Goal: Task Accomplishment & Management: Use online tool/utility

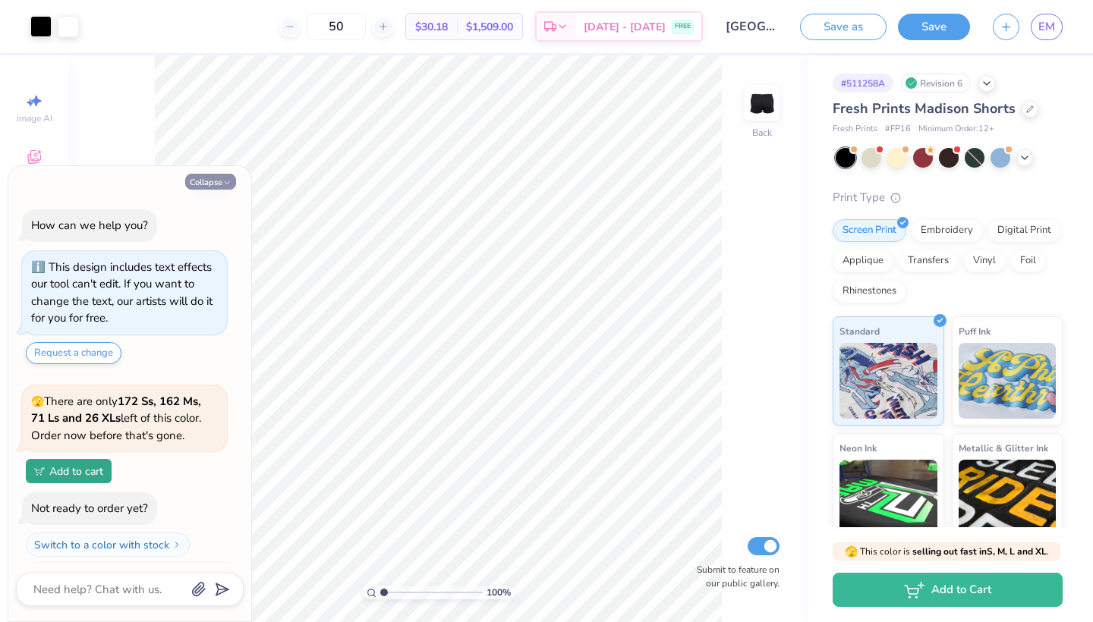
scroll to position [29, 0]
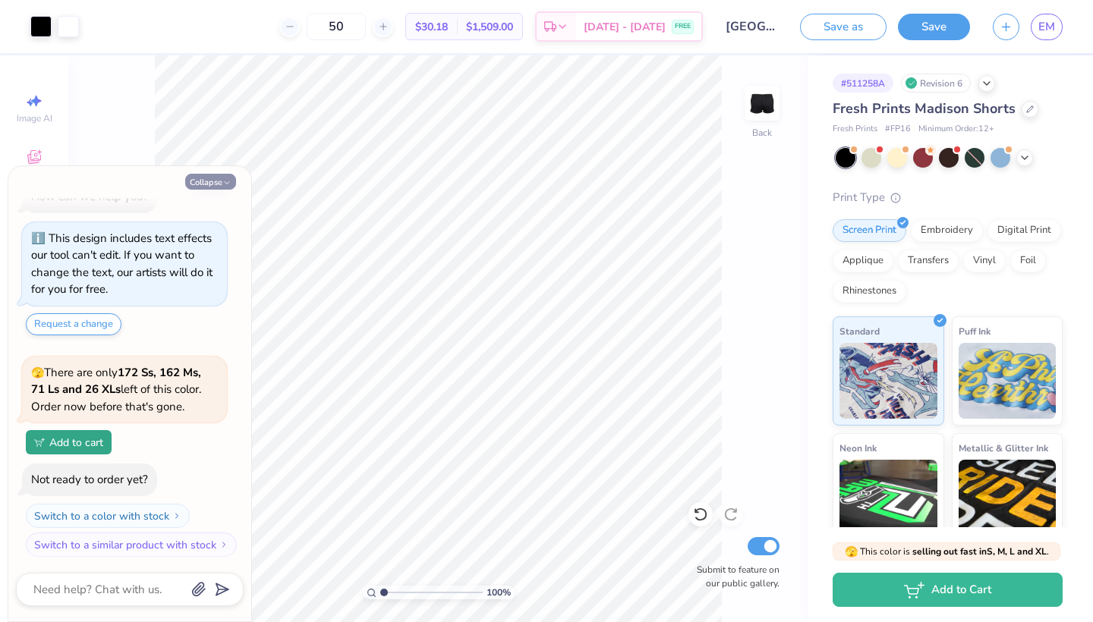
click at [219, 184] on button "Collapse" at bounding box center [210, 182] width 51 height 16
type textarea "x"
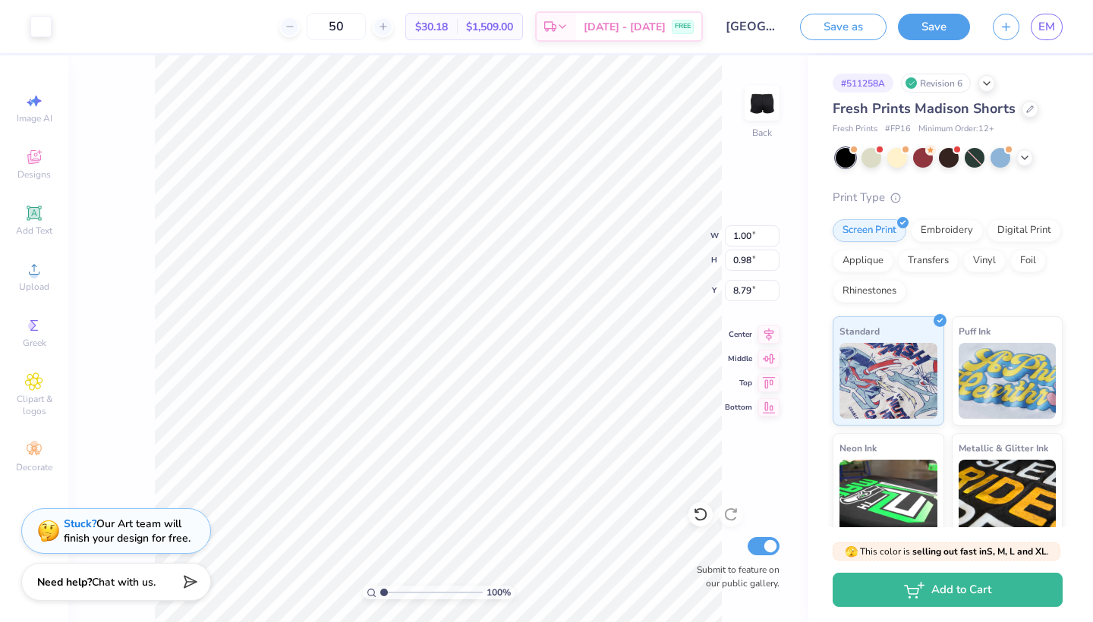
type input "0.88"
type input "0.85"
type input "8.85"
click at [695, 515] on icon at bounding box center [700, 514] width 15 height 15
type input "8.85"
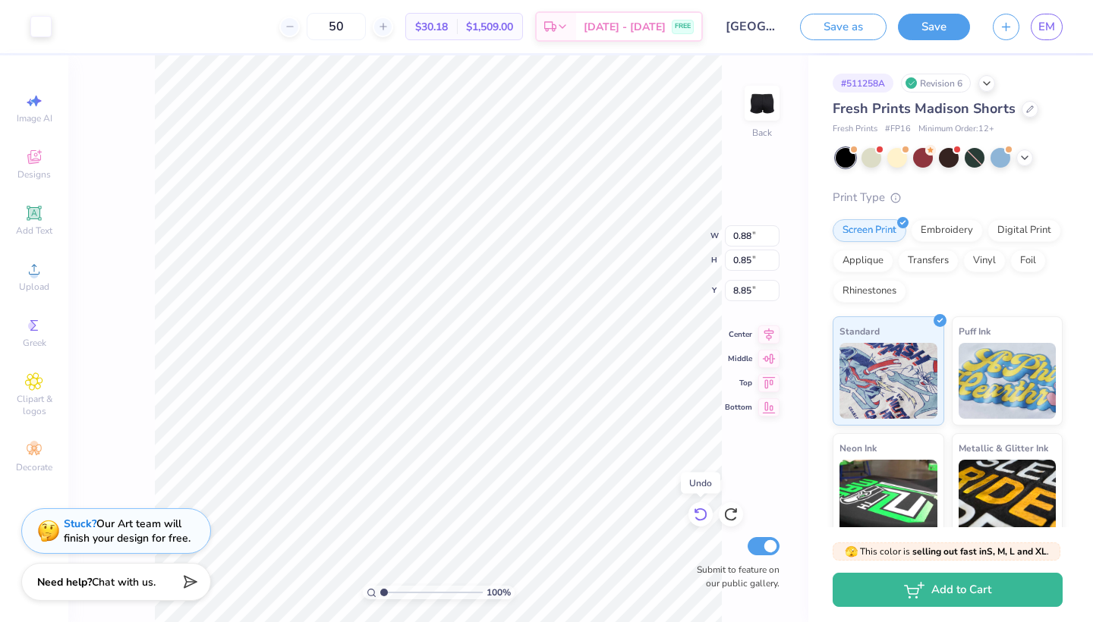
click at [695, 515] on icon at bounding box center [700, 514] width 15 height 15
type input "1.00"
type input "0.98"
type input "8.79"
click at [33, 219] on icon at bounding box center [34, 213] width 14 height 14
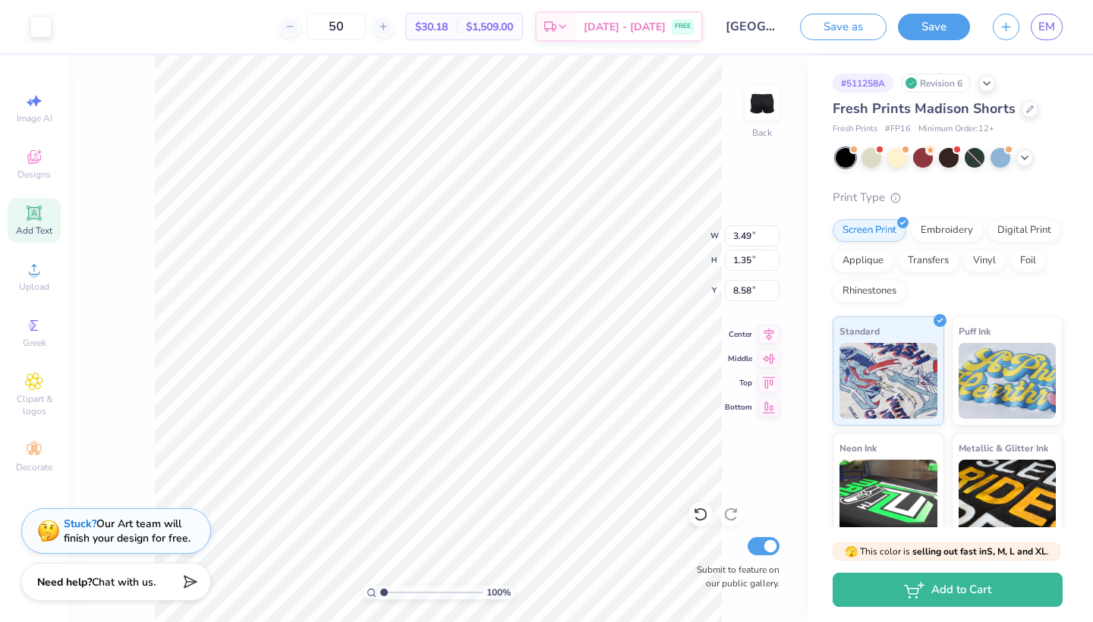
type input "3.26"
type input "0.94"
type input "5.03"
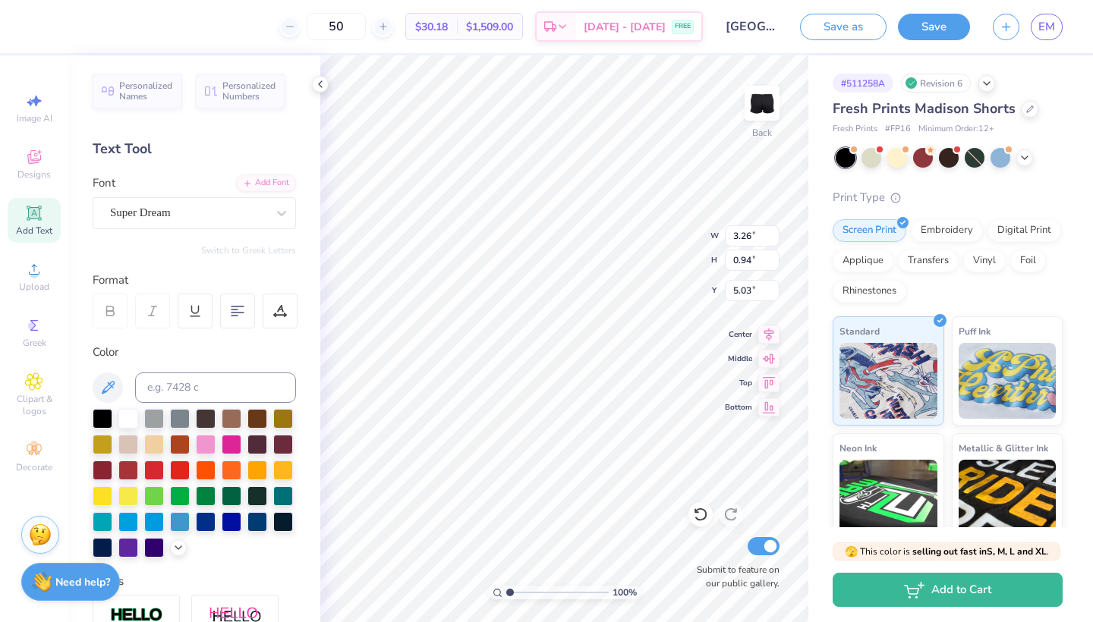
type textarea "E"
type input "0.86"
type input "0.93"
type input "8.82"
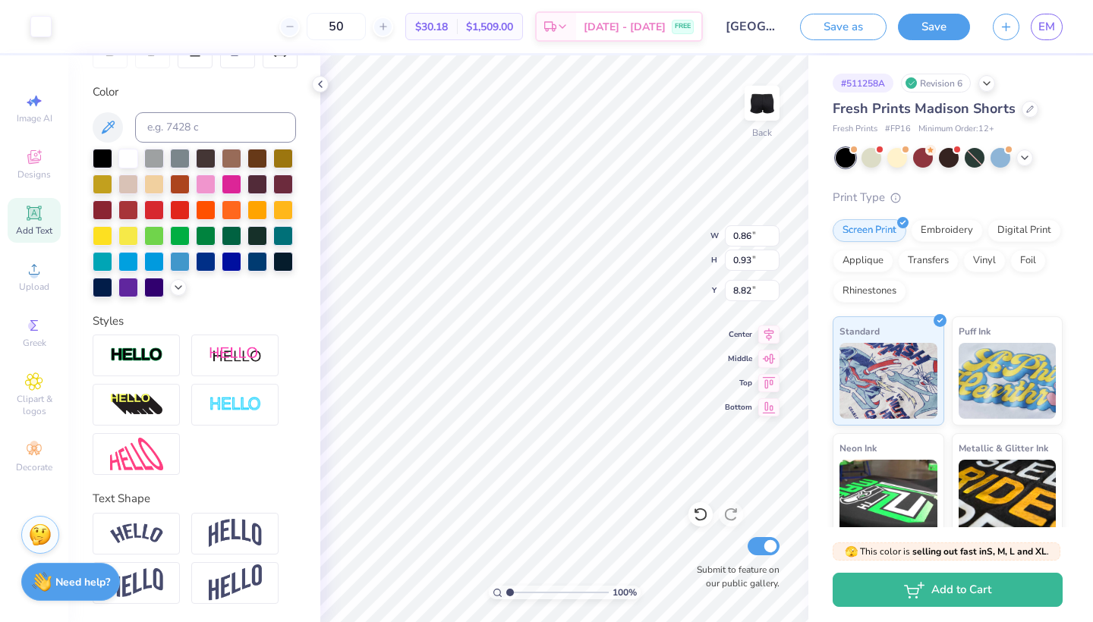
scroll to position [260, 0]
type input "0.03"
type input "9.46"
type input "1.00"
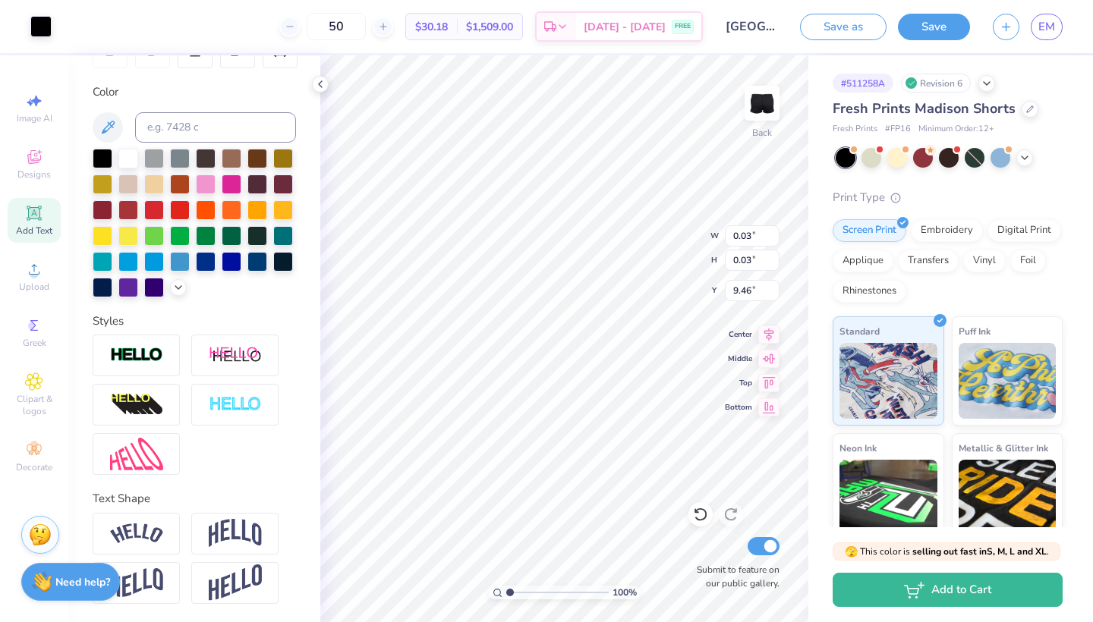
type input "0.98"
type input "8.79"
type input "1.04"
type textarea "x"
type input "1.11"
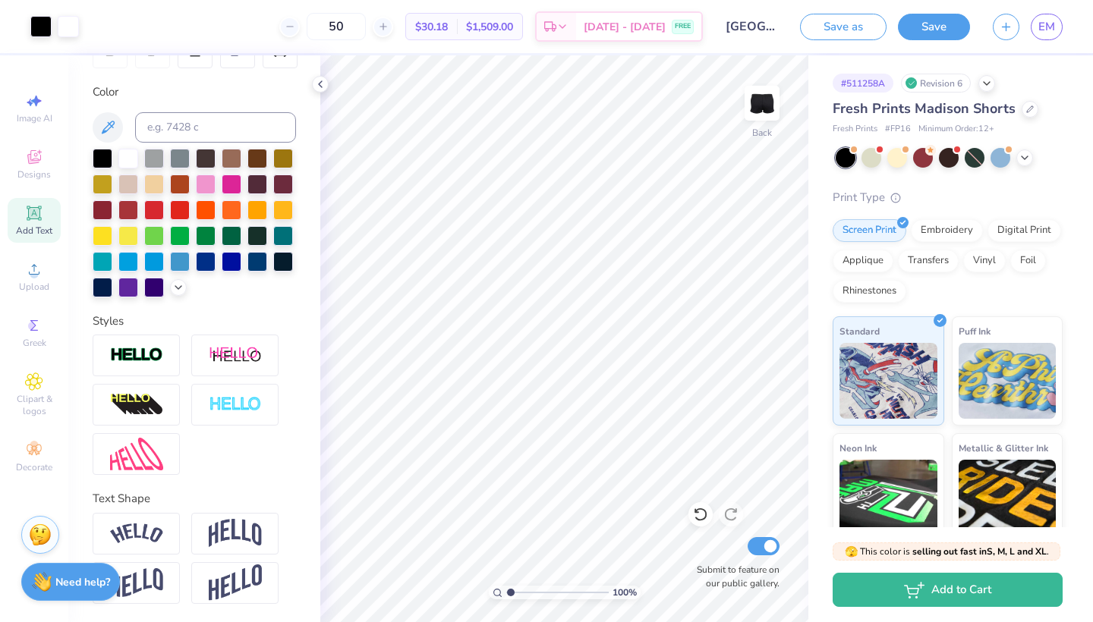
type textarea "x"
type input "1.93"
type textarea "x"
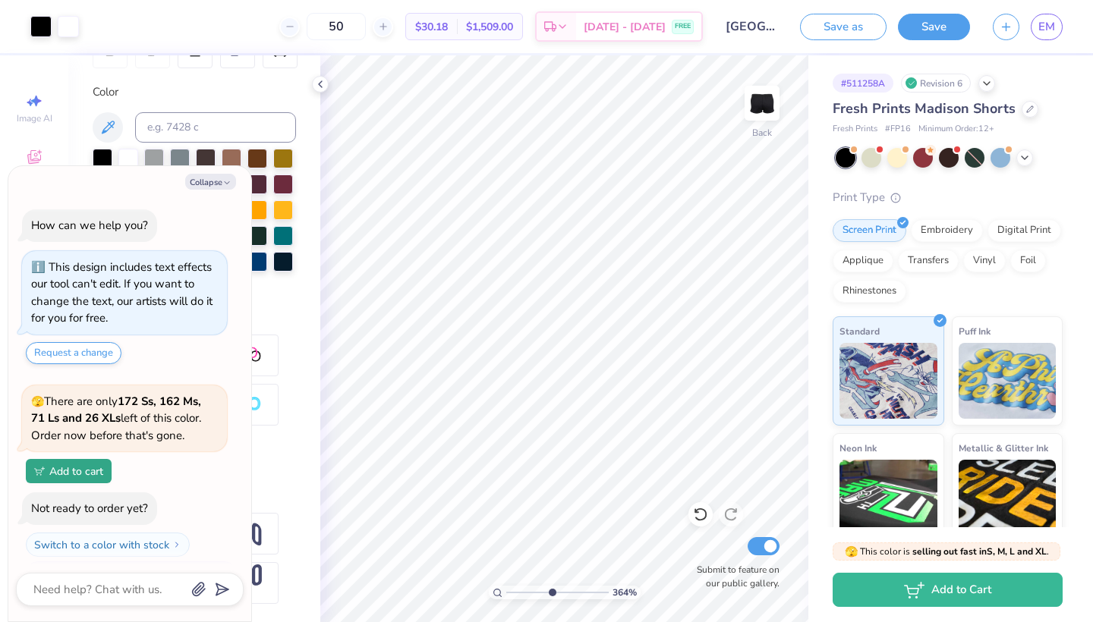
scroll to position [120, 0]
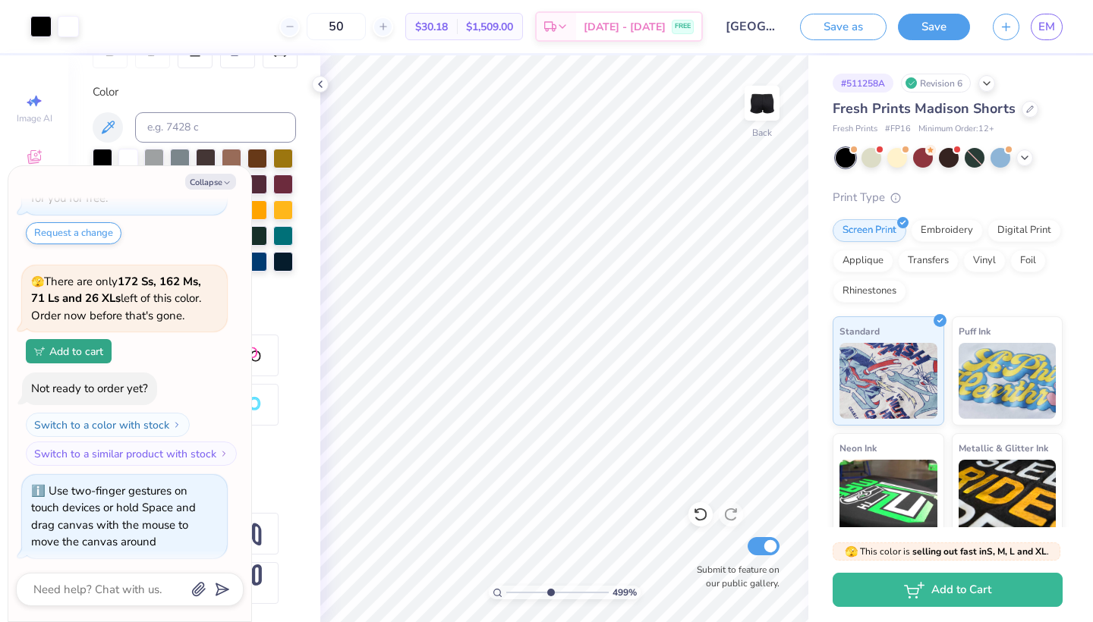
type input "4.84"
drag, startPoint x: 509, startPoint y: 593, endPoint x: 549, endPoint y: 592, distance: 39.5
click at [549, 592] on input "range" at bounding box center [557, 593] width 102 height 14
type textarea "x"
type input "3.30"
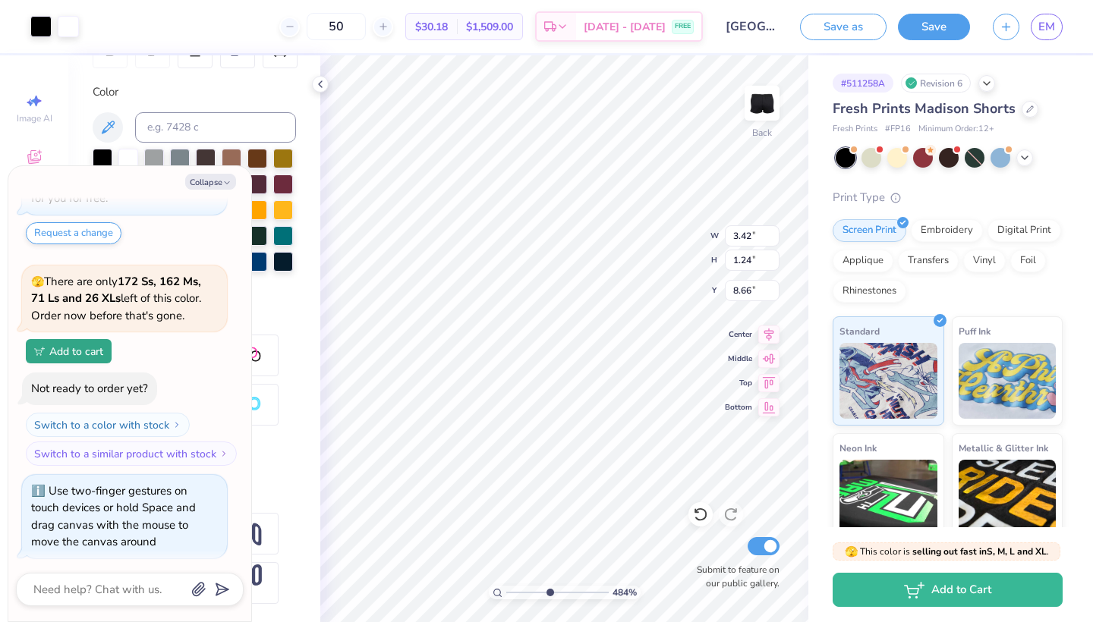
type input "1.61"
type input "8.47"
click at [697, 512] on icon at bounding box center [700, 516] width 13 height 14
type textarea "x"
type input "3.42"
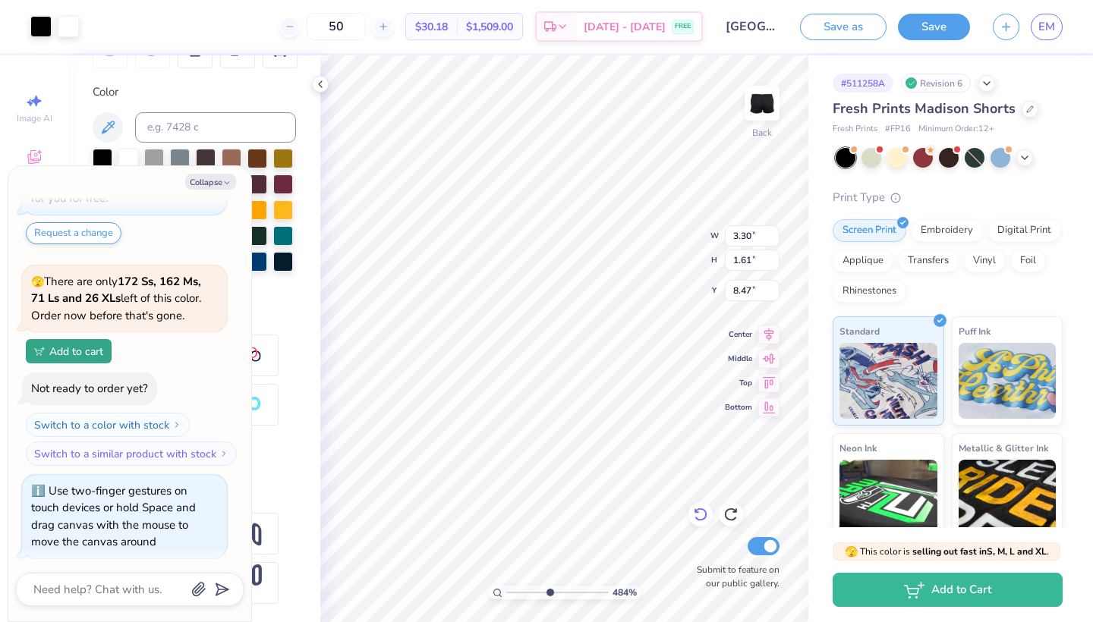
type input "1.24"
type input "8.66"
type textarea "x"
type input "0.88"
type input "0.84"
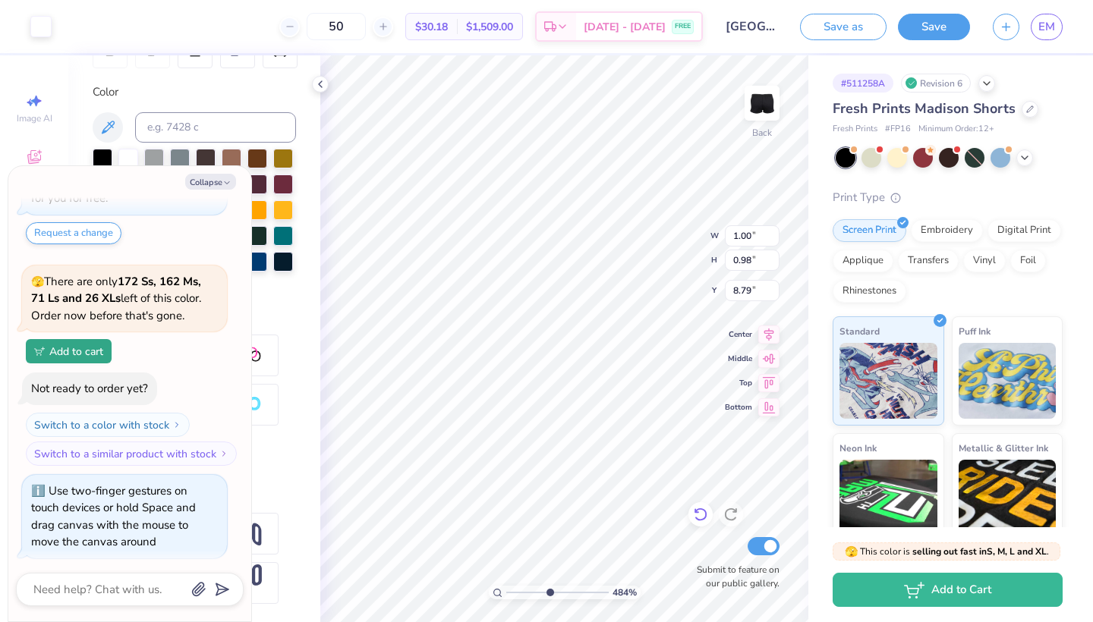
type input "8.85"
click at [698, 511] on icon at bounding box center [700, 516] width 13 height 14
type textarea "x"
type input "1.00"
type input "0.98"
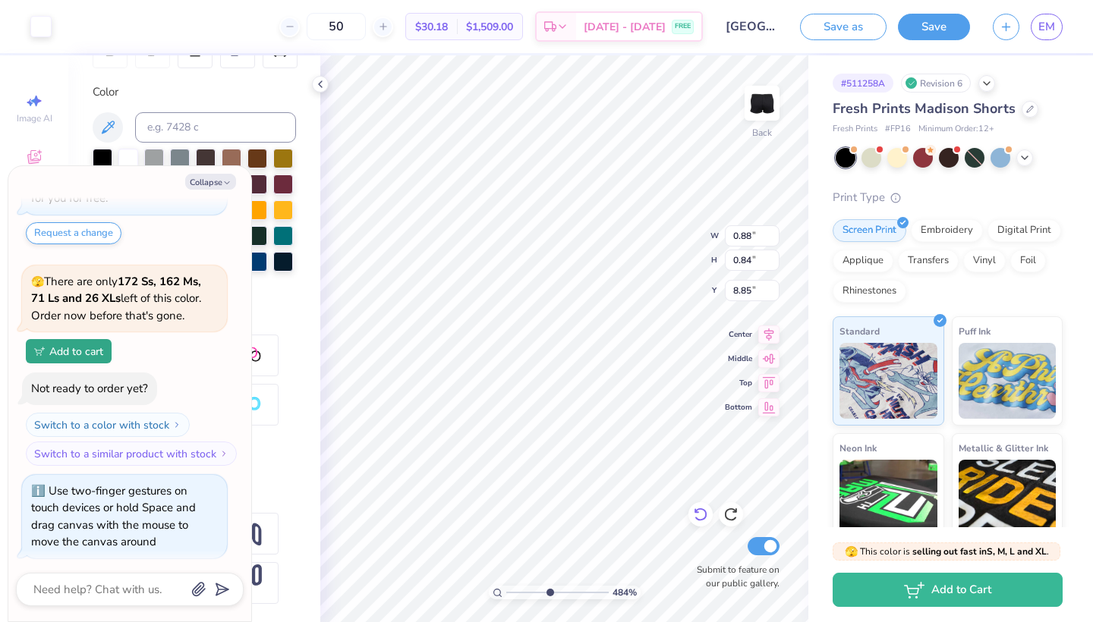
type input "8.79"
click at [322, 84] on icon at bounding box center [320, 84] width 12 height 12
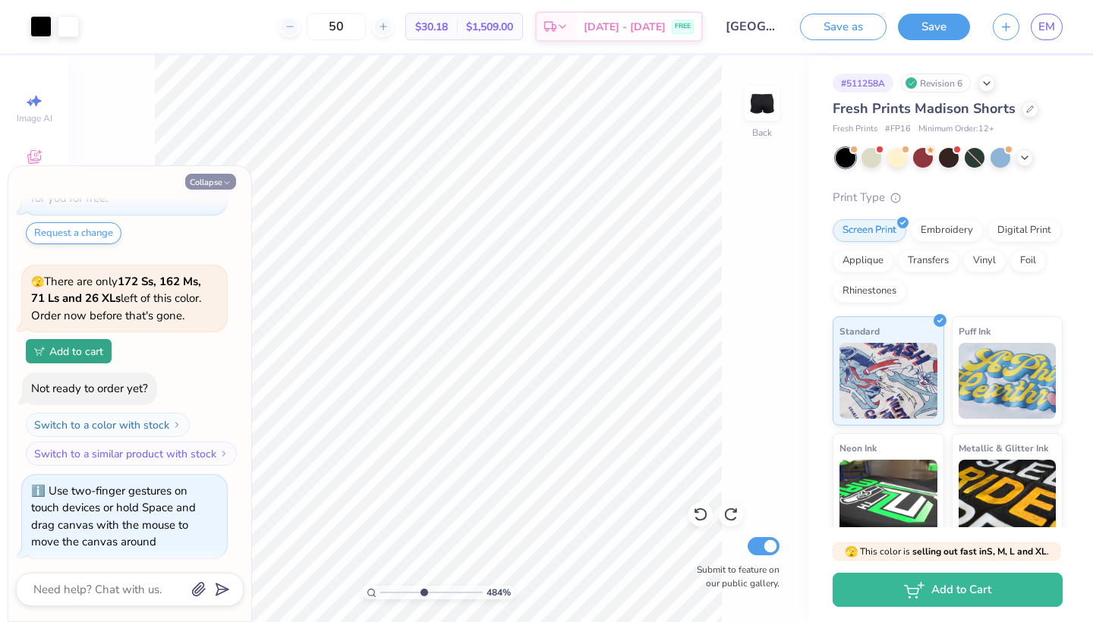
click at [196, 179] on button "Collapse" at bounding box center [210, 182] width 51 height 16
type textarea "x"
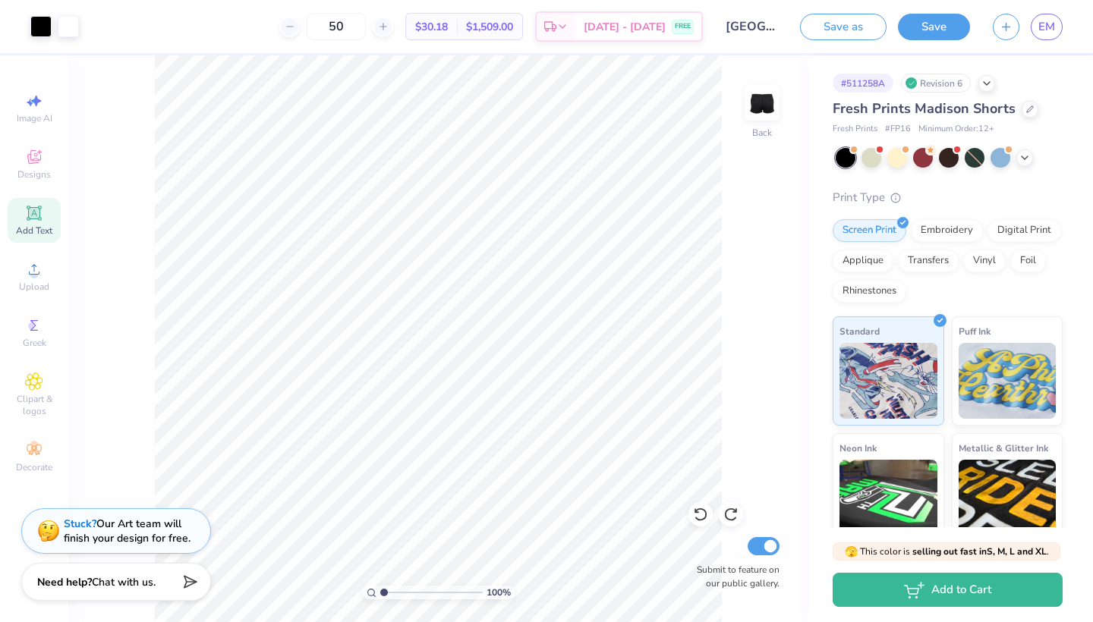
drag, startPoint x: 422, startPoint y: 595, endPoint x: 332, endPoint y: 594, distance: 89.6
type input "1"
click at [332, 594] on div "100 %" at bounding box center [438, 338] width 567 height 567
type input "8.68"
click at [698, 513] on icon at bounding box center [696, 511] width 3 height 3
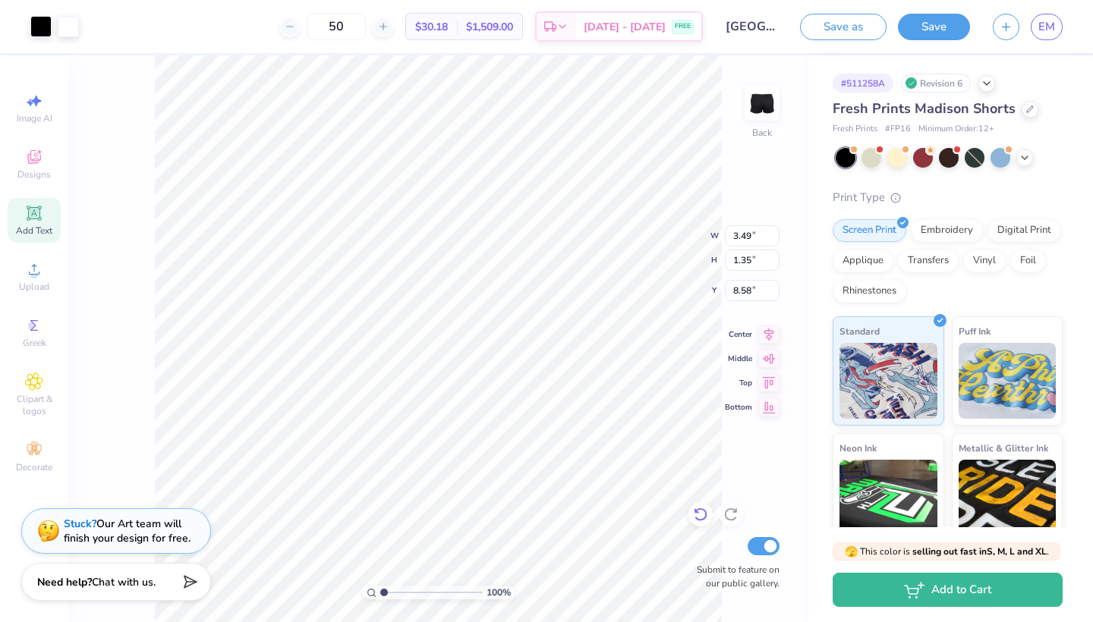
type input "8.75"
click at [124, 525] on div "Stuck? Our Art team will finish your design for free." at bounding box center [127, 529] width 127 height 29
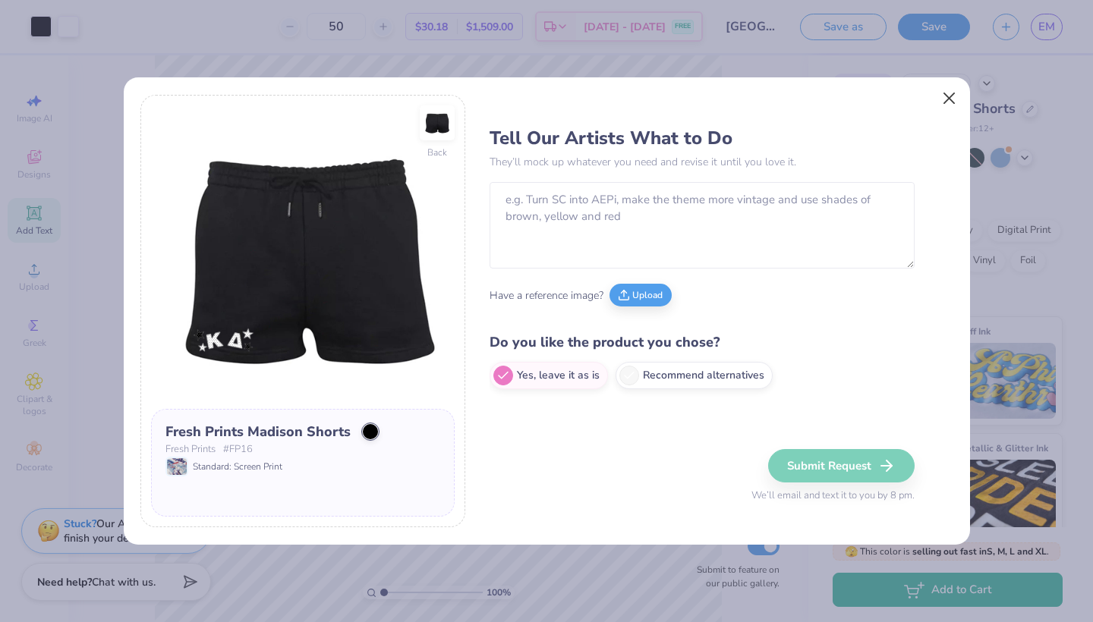
click at [938, 99] on button "Close" at bounding box center [948, 98] width 29 height 29
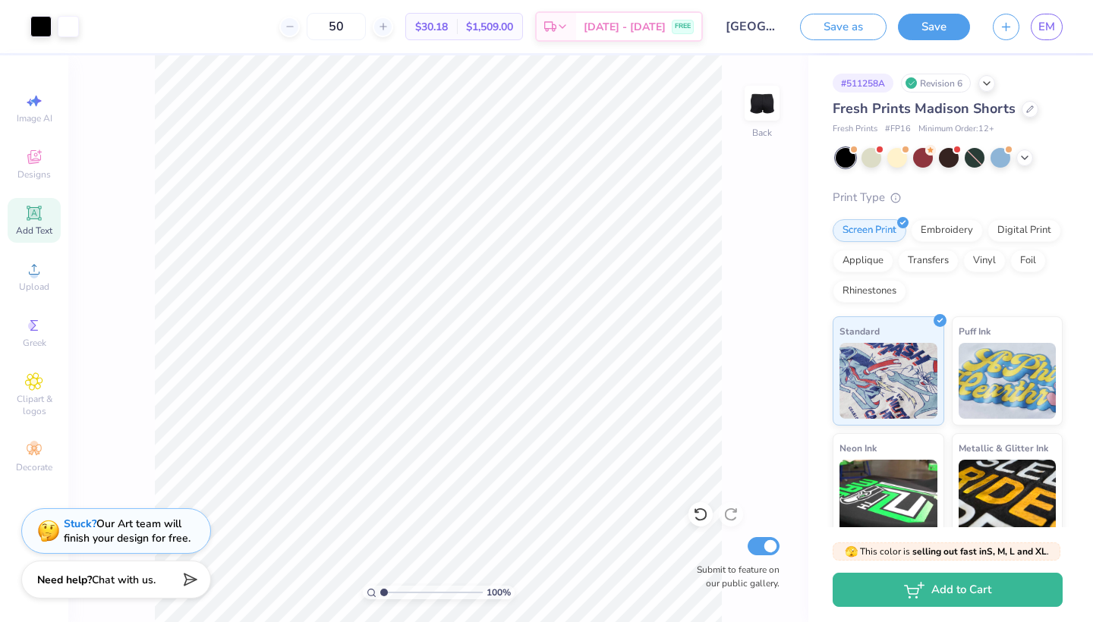
click at [139, 589] on div "Need help? Chat with us." at bounding box center [116, 580] width 190 height 38
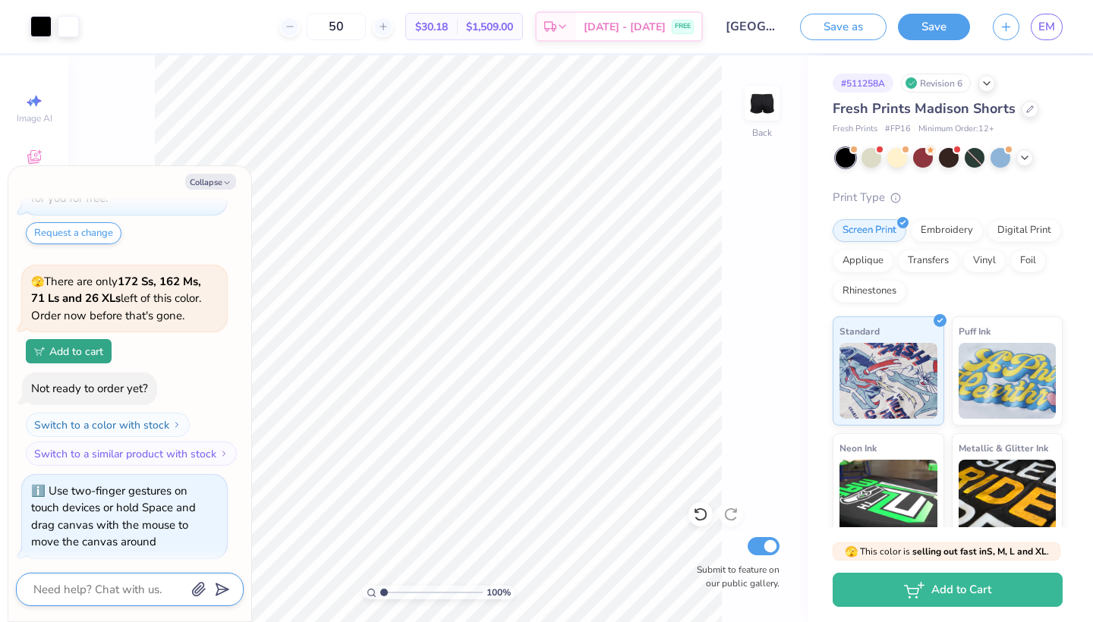
click at [110, 588] on textarea at bounding box center [109, 590] width 154 height 20
type textarea "x"
type textarea "m"
type textarea "x"
type textarea "ms"
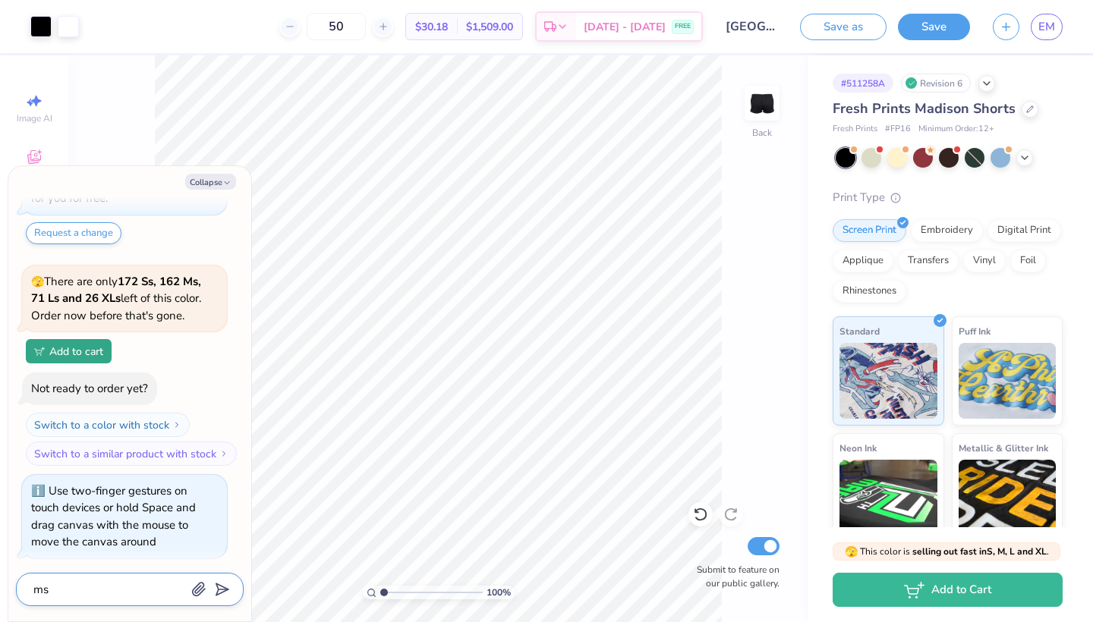
type textarea "x"
type textarea "msk"
type textarea "x"
type textarea "ms"
type textarea "x"
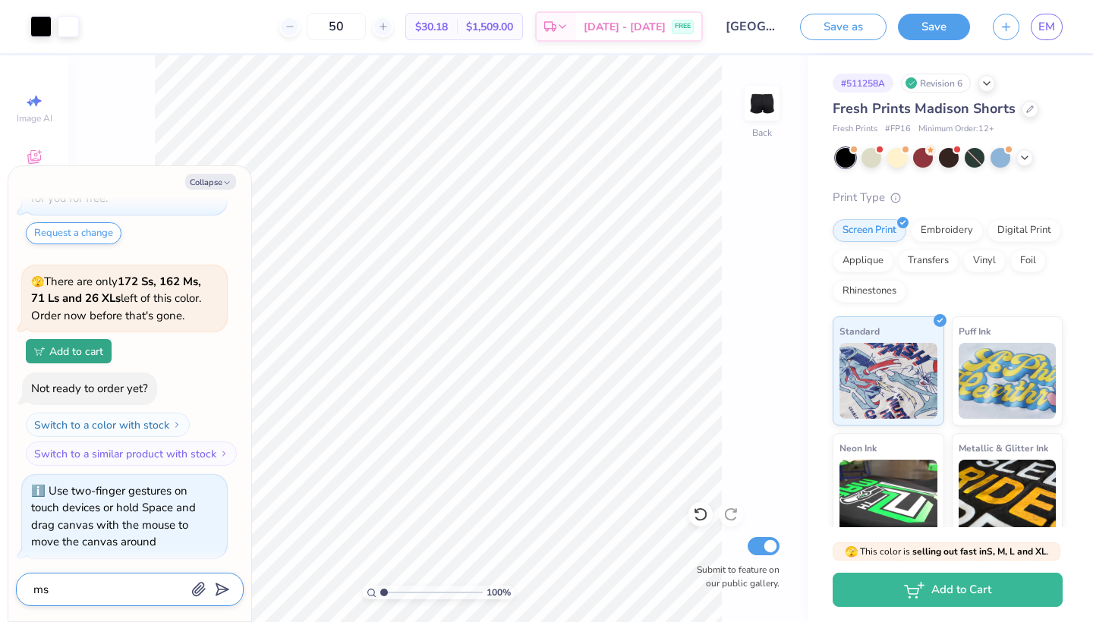
type textarea "m"
type textarea "x"
type textarea "ma"
type textarea "x"
type textarea "mak"
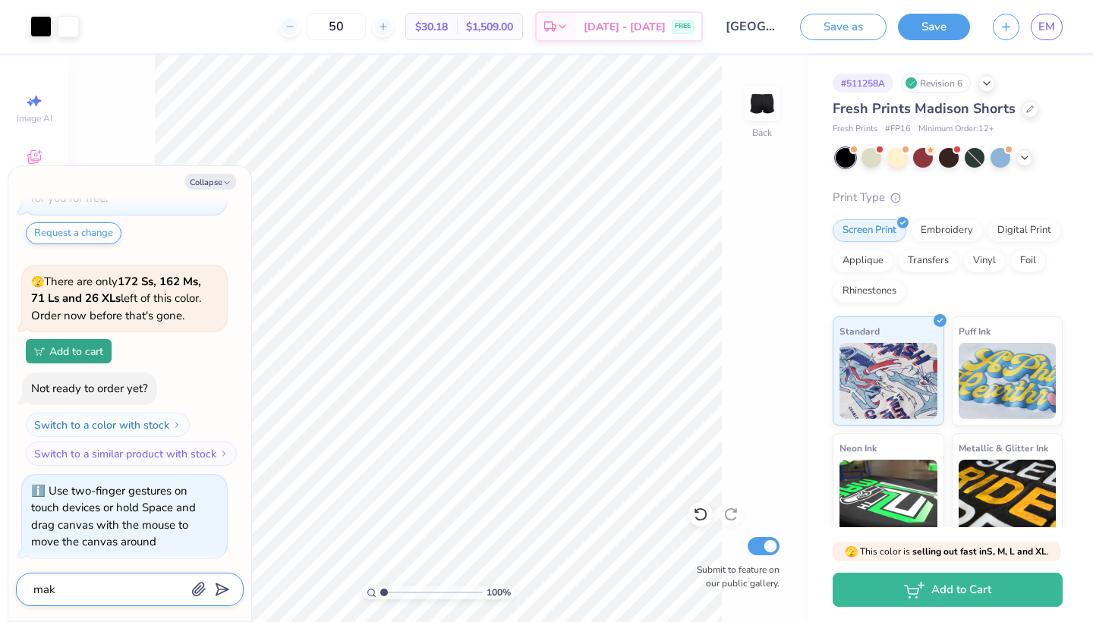
type textarea "x"
type textarea "make"
type textarea "x"
type textarea "make"
type textarea "x"
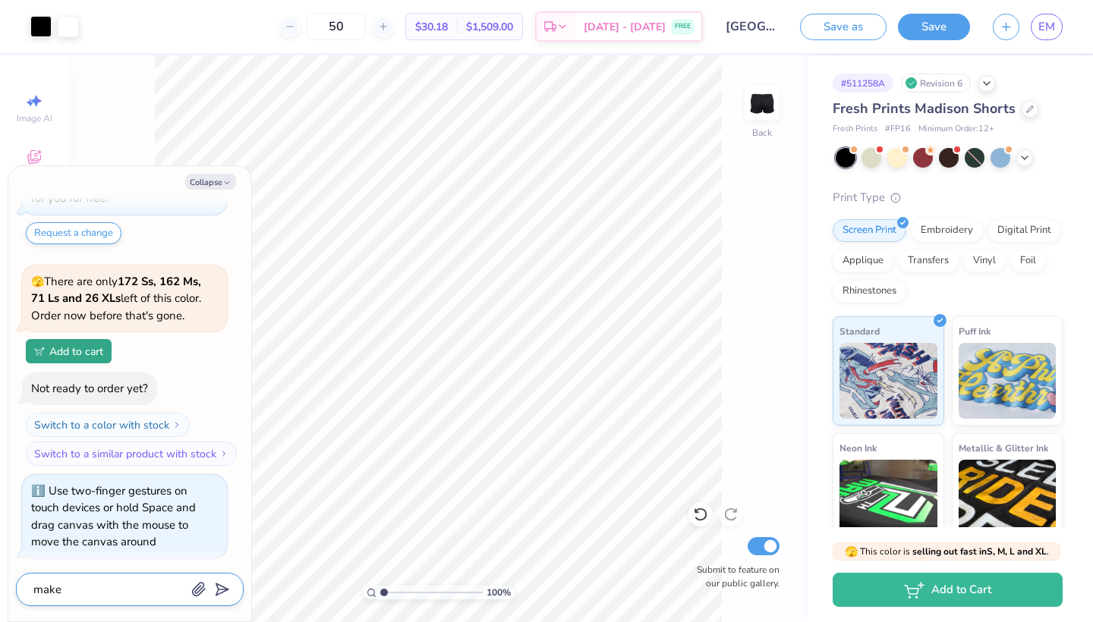
type textarea "make t"
type textarea "x"
type textarea "make th"
type textarea "x"
type textarea "make the"
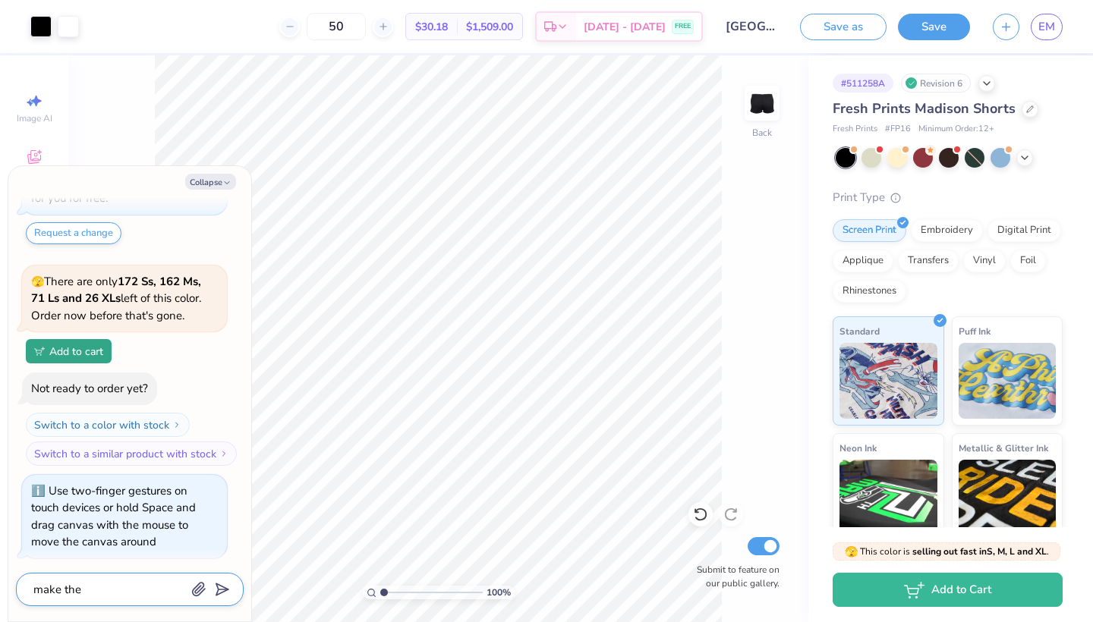
type textarea "x"
type textarea "make the"
type textarea "x"
type textarea "make the d"
type textarea "x"
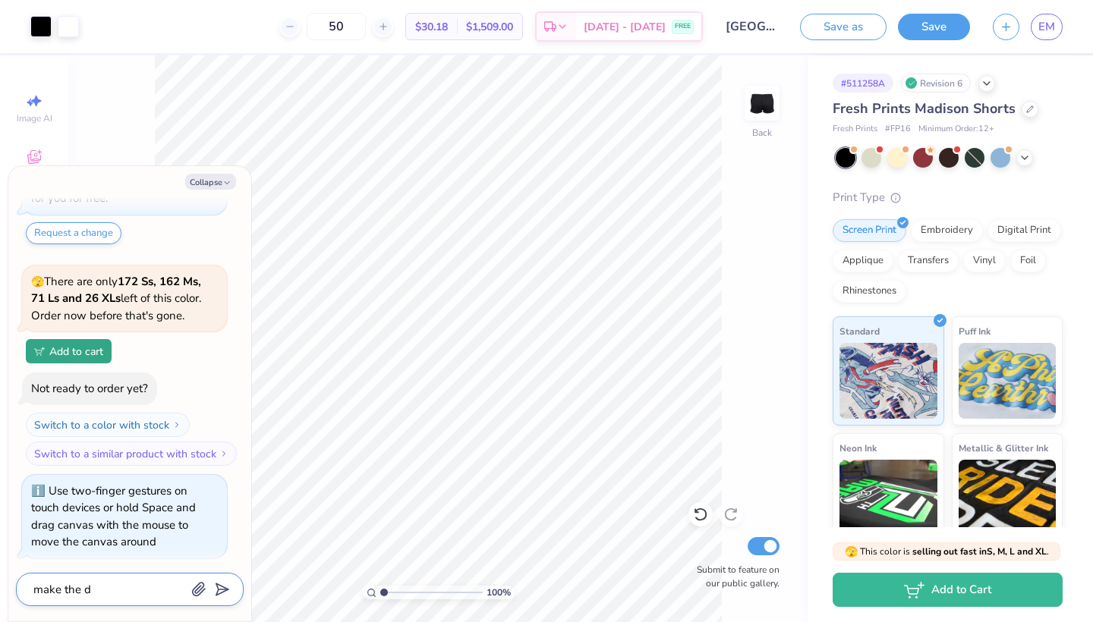
type textarea "make the de"
type textarea "x"
type textarea "make the des"
type textarea "x"
type textarea "make the desi"
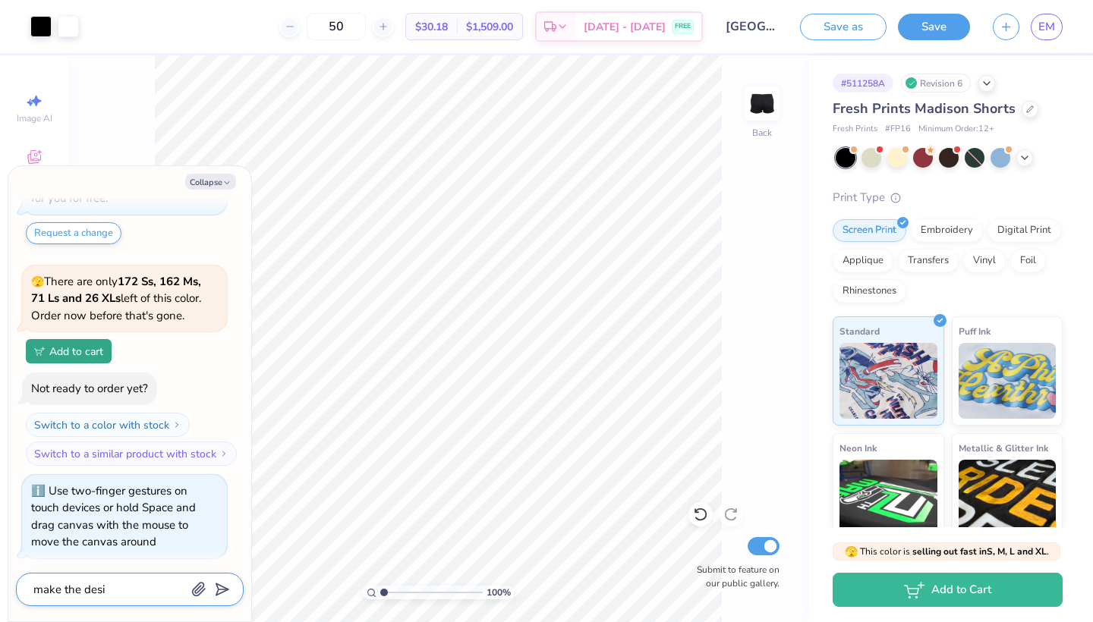
type textarea "x"
type textarea "make the desig"
type textarea "x"
type textarea "make the design"
type textarea "x"
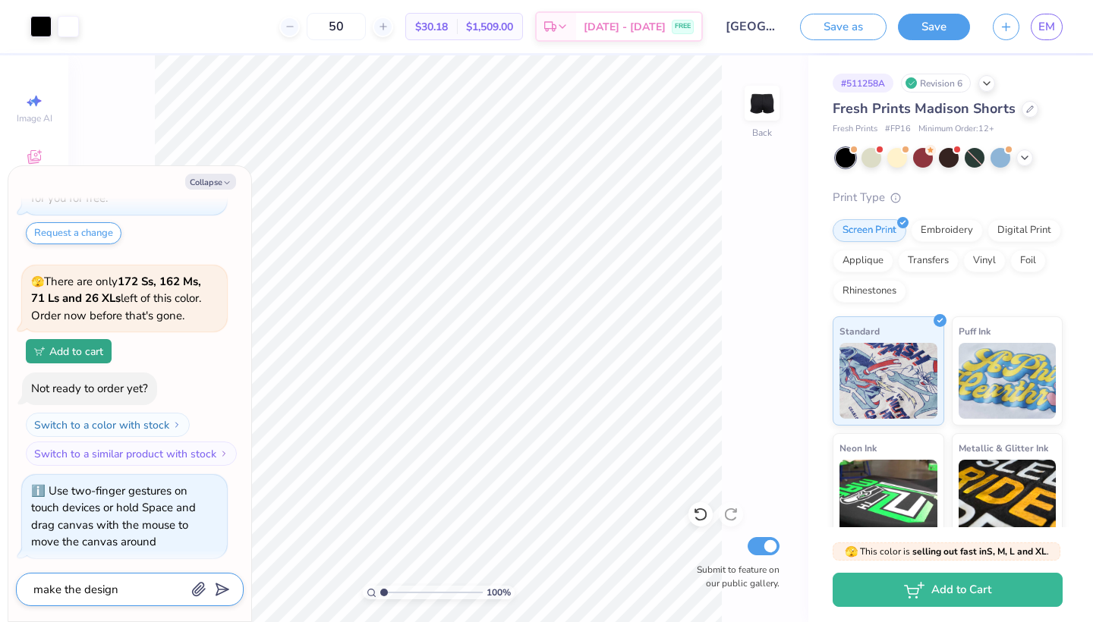
type textarea "make the design"
type textarea "x"
type textarea "make the design s"
type textarea "x"
type textarea "make the design st"
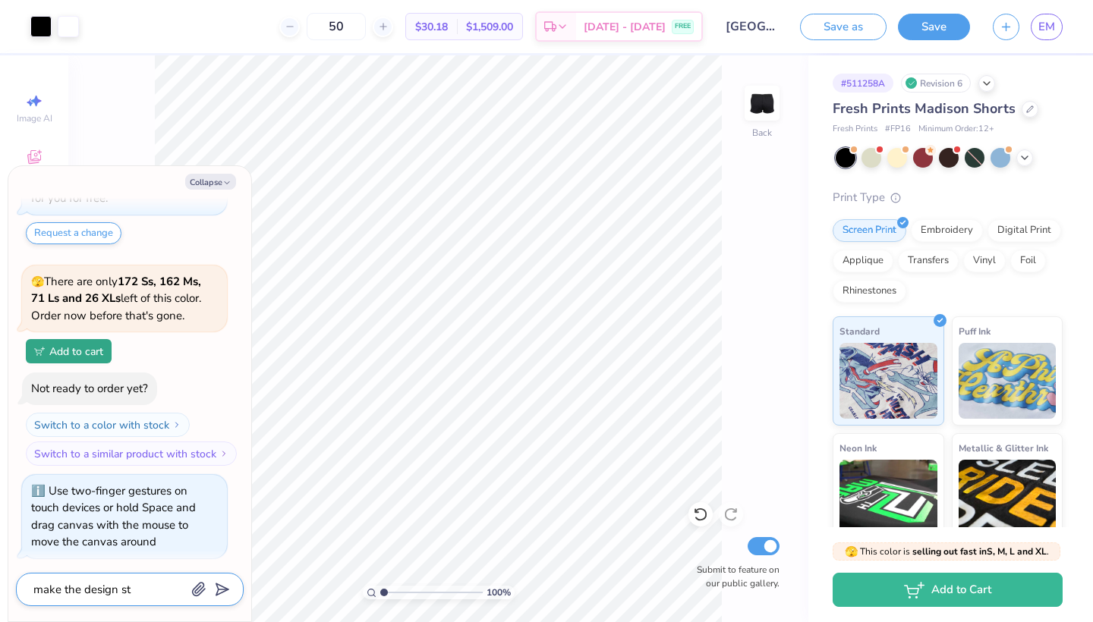
type textarea "x"
type textarea "make the design str"
type textarea "x"
type textarea "make the design stra"
type textarea "x"
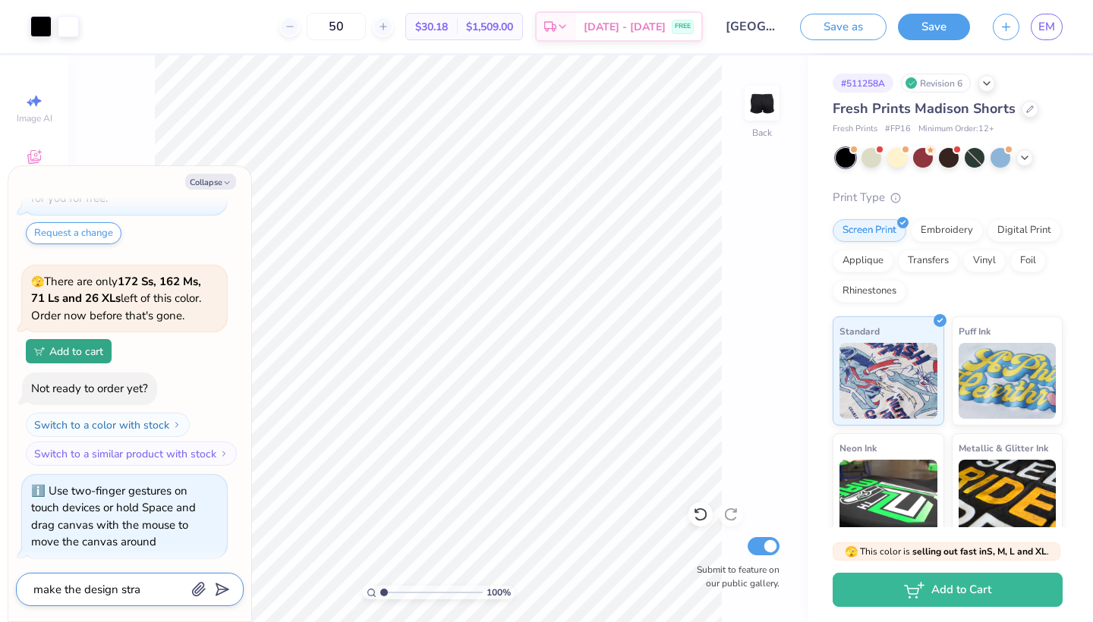
type textarea "make the design strai"
type textarea "x"
type textarea "make the design straig"
type textarea "x"
type textarea "make the design straigh"
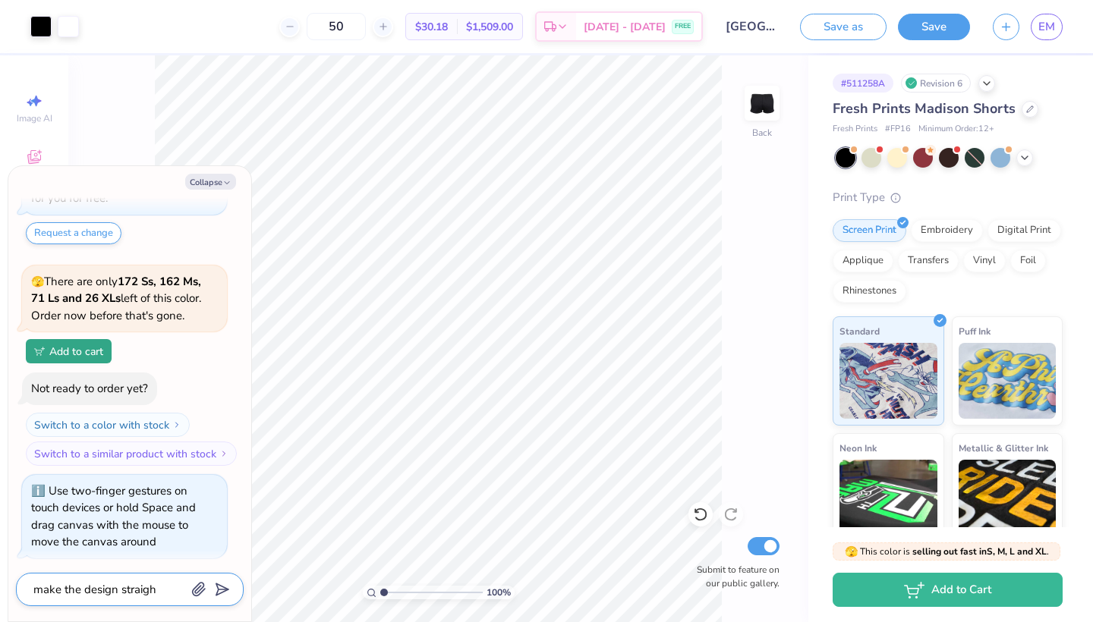
type textarea "x"
type textarea "make the design straight"
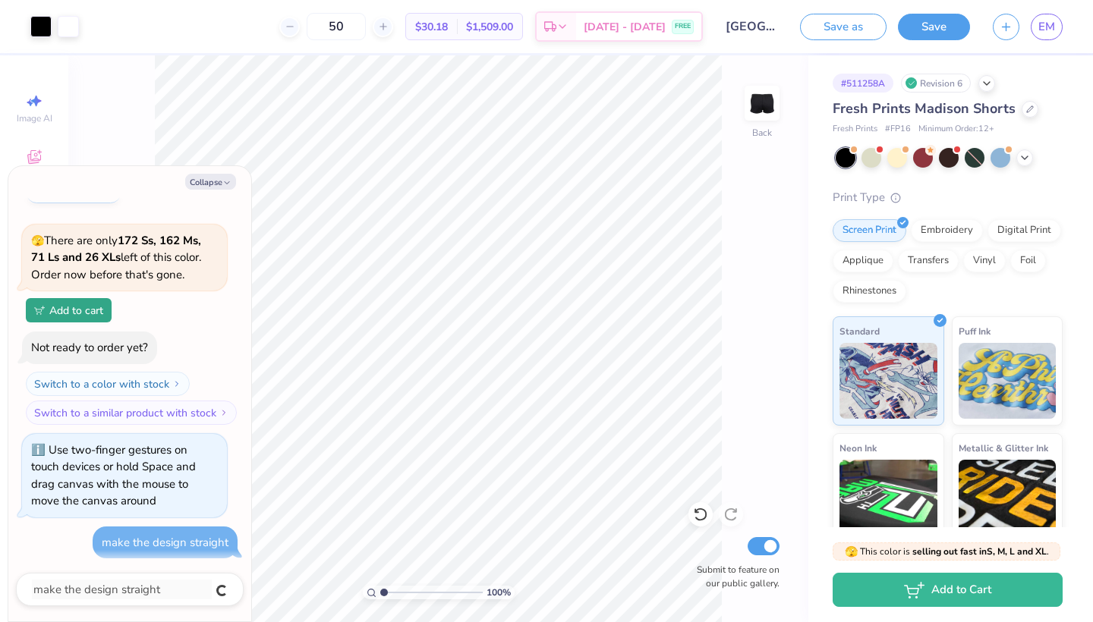
type textarea "x"
click at [134, 133] on div "100 % Back Submit to feature on our public gallery." at bounding box center [438, 338] width 740 height 567
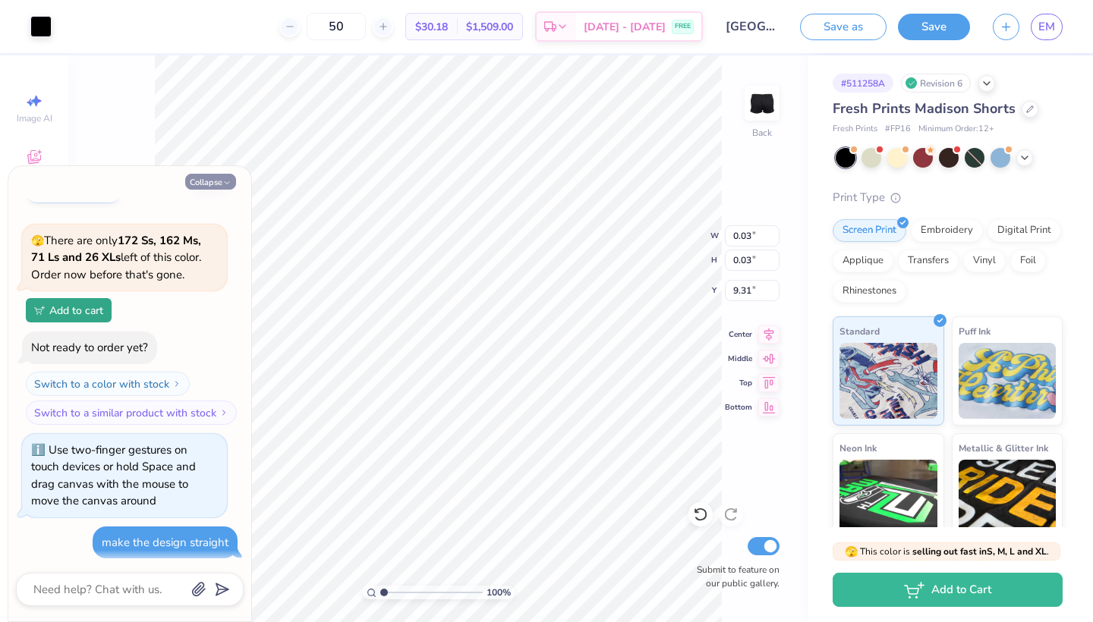
click at [211, 181] on button "Collapse" at bounding box center [210, 182] width 51 height 16
type textarea "x"
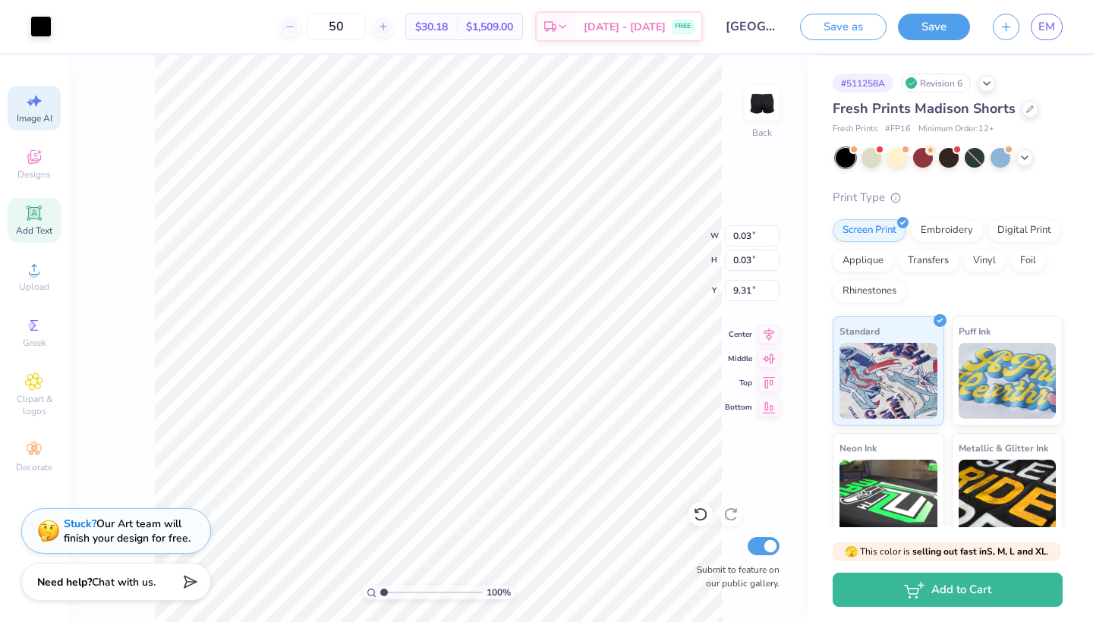
click at [33, 112] on span "Image AI" at bounding box center [35, 118] width 36 height 12
select select "4"
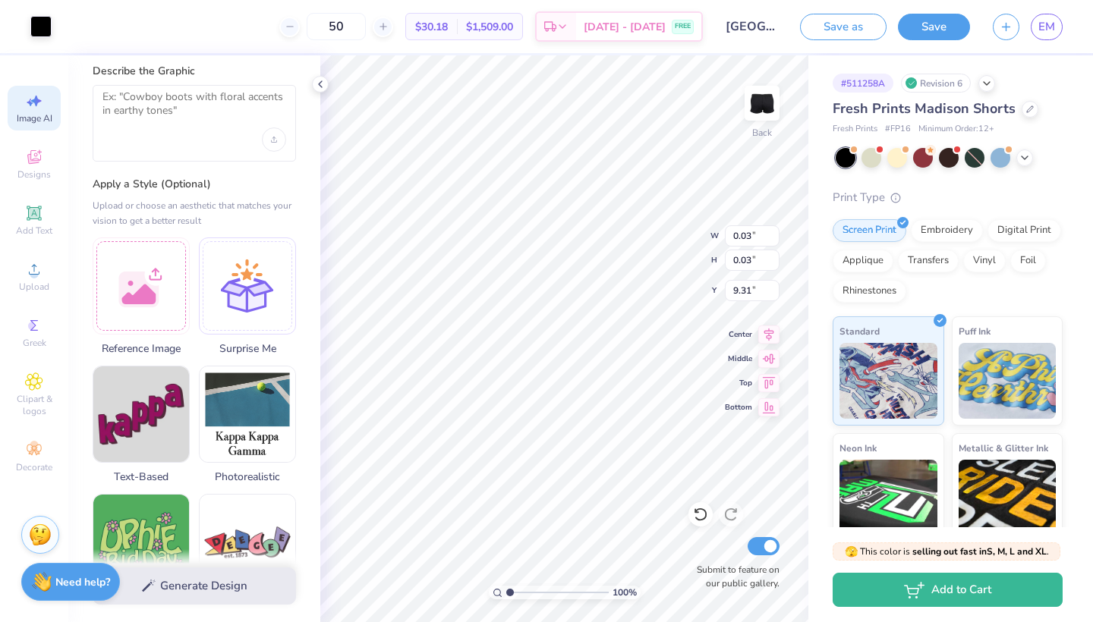
scroll to position [69, 0]
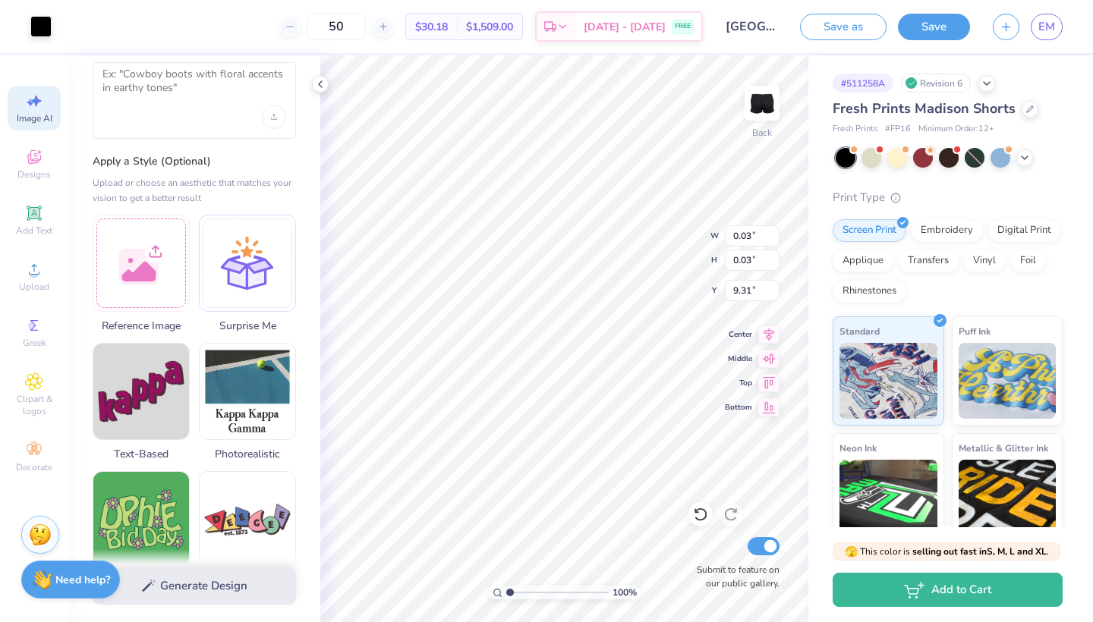
click at [79, 581] on strong "Need help?" at bounding box center [82, 580] width 55 height 14
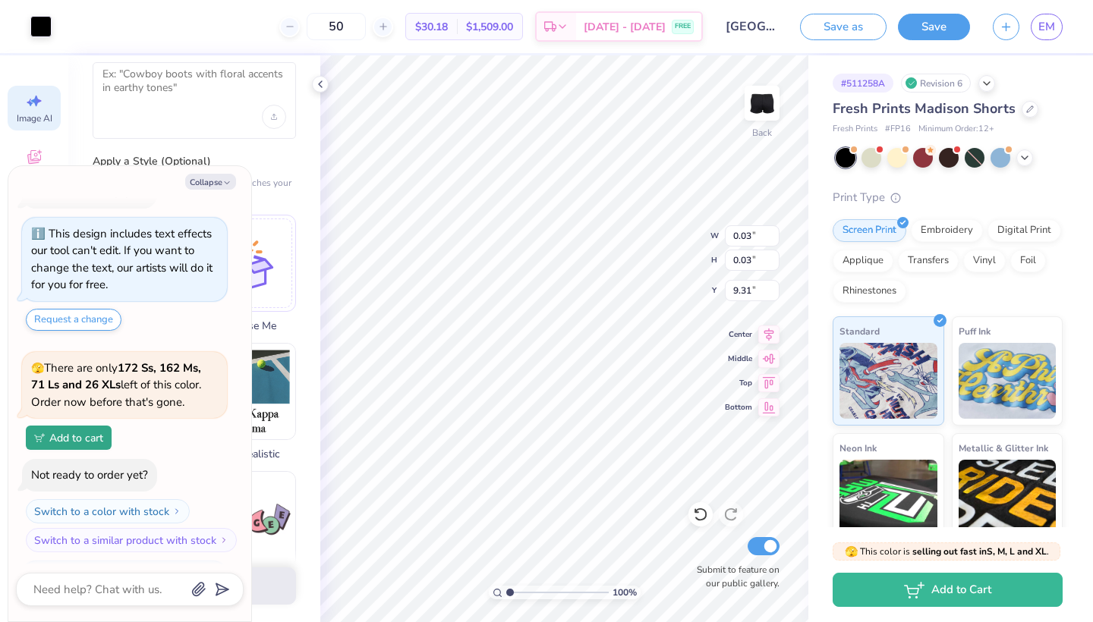
scroll to position [32, 0]
click at [211, 185] on button "Collapse" at bounding box center [210, 182] width 51 height 16
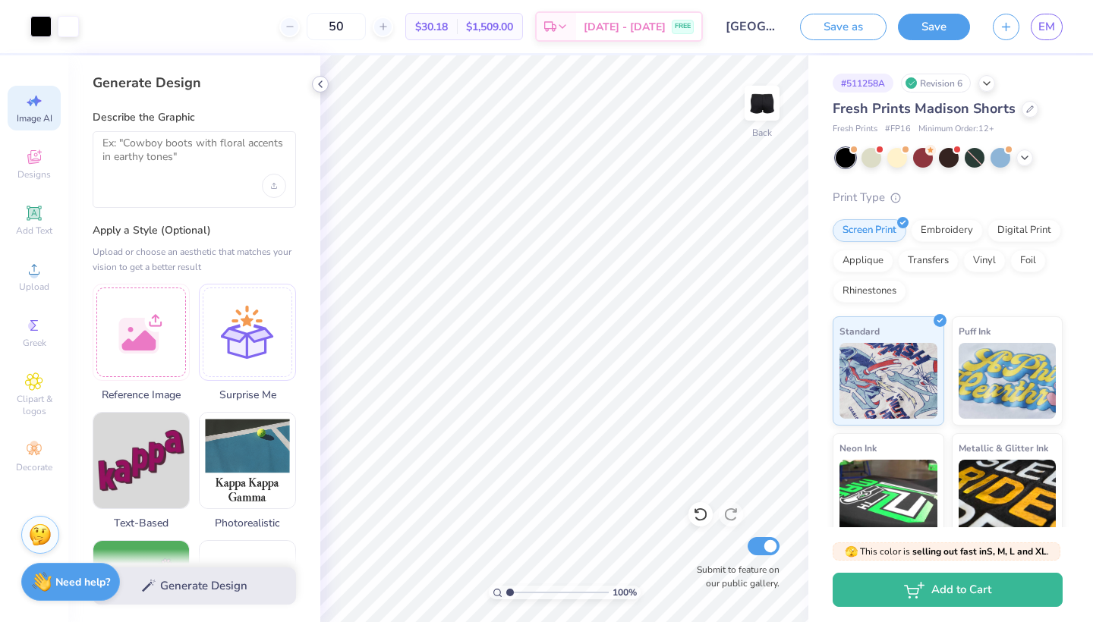
scroll to position [0, 0]
click at [319, 85] on icon at bounding box center [320, 84] width 12 height 12
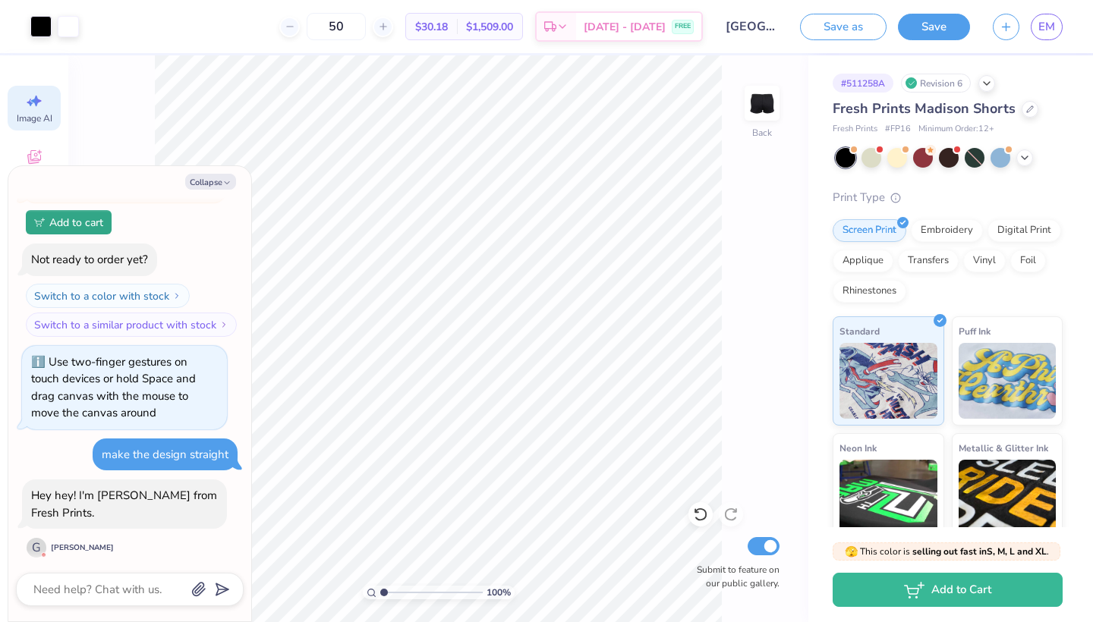
scroll to position [525, 0]
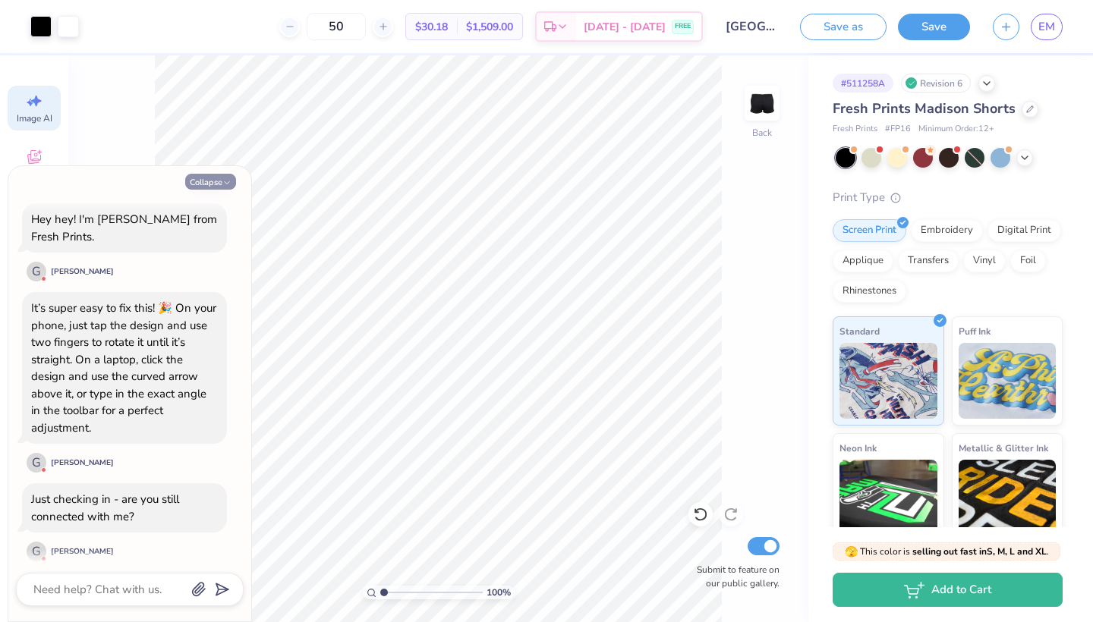
click at [222, 180] on icon "button" at bounding box center [226, 182] width 9 height 9
type textarea "x"
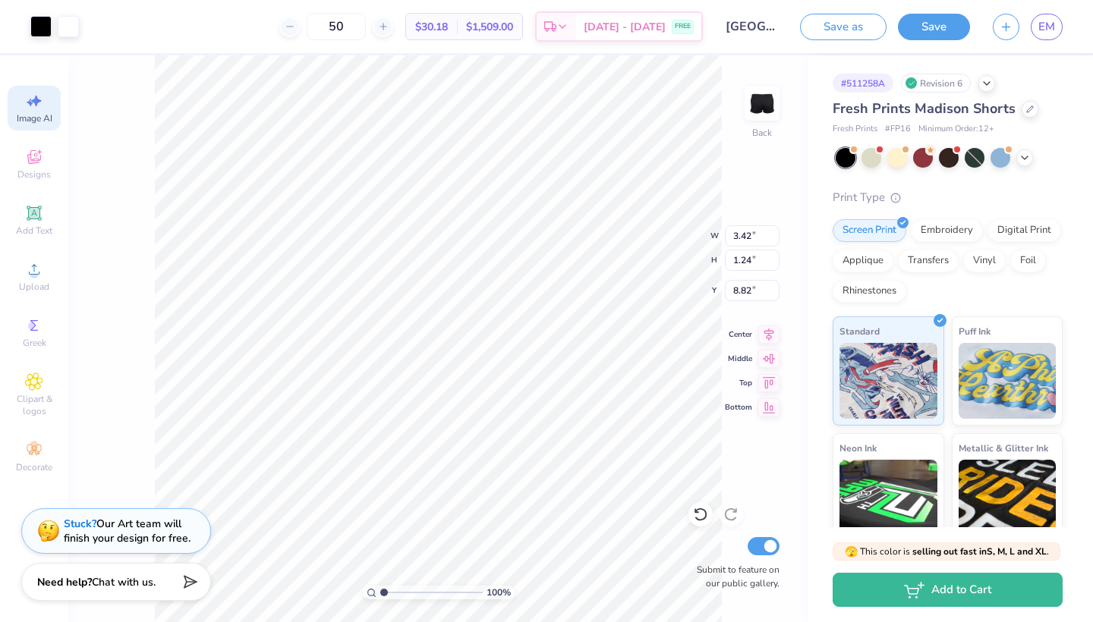
type input "3.18"
type input "1.88"
type input "8.51"
click at [701, 517] on icon at bounding box center [700, 514] width 15 height 15
type input "1.78"
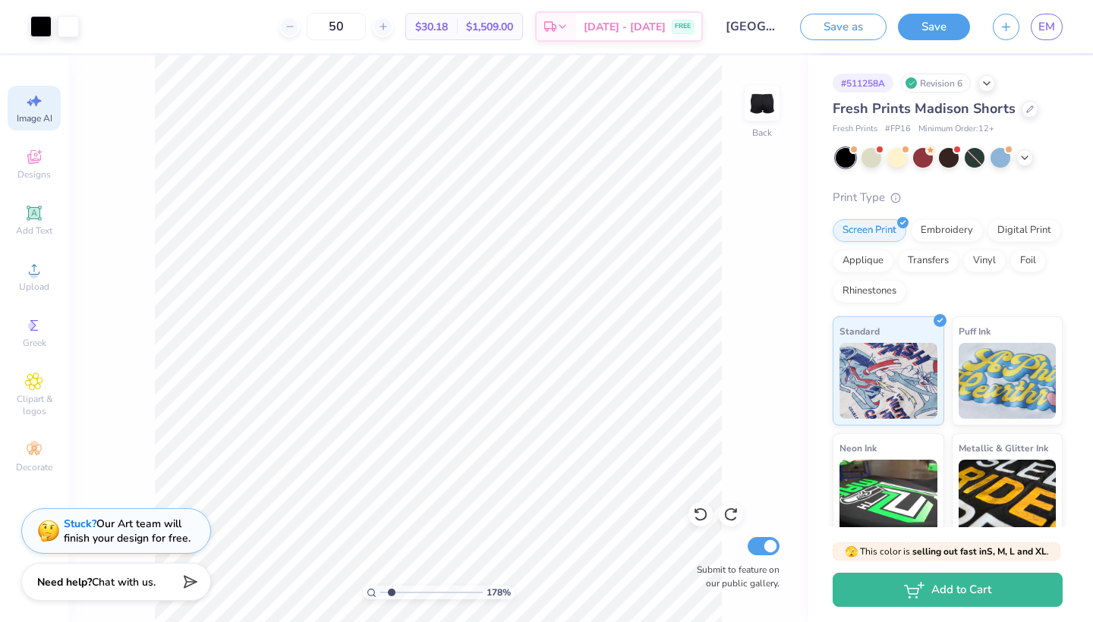
drag, startPoint x: 385, startPoint y: 589, endPoint x: 392, endPoint y: 579, distance: 12.0
click at [392, 579] on div "178 %" at bounding box center [438, 338] width 567 height 567
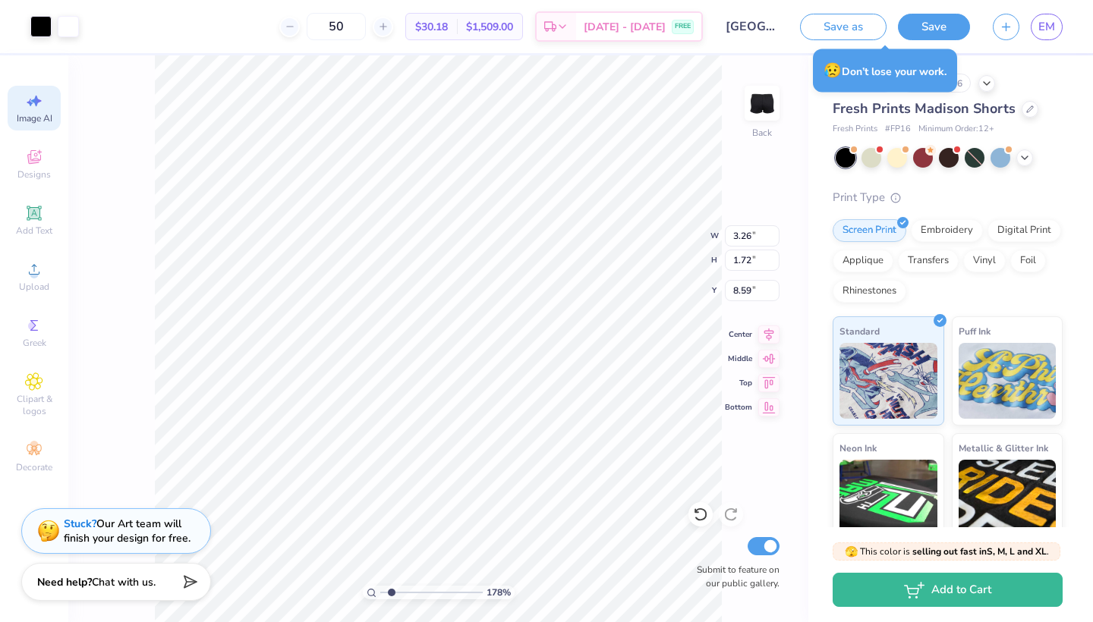
type input "3.26"
type input "1.72"
type input "8.59"
click at [698, 506] on div at bounding box center [701, 515] width 24 height 24
type input "3.42"
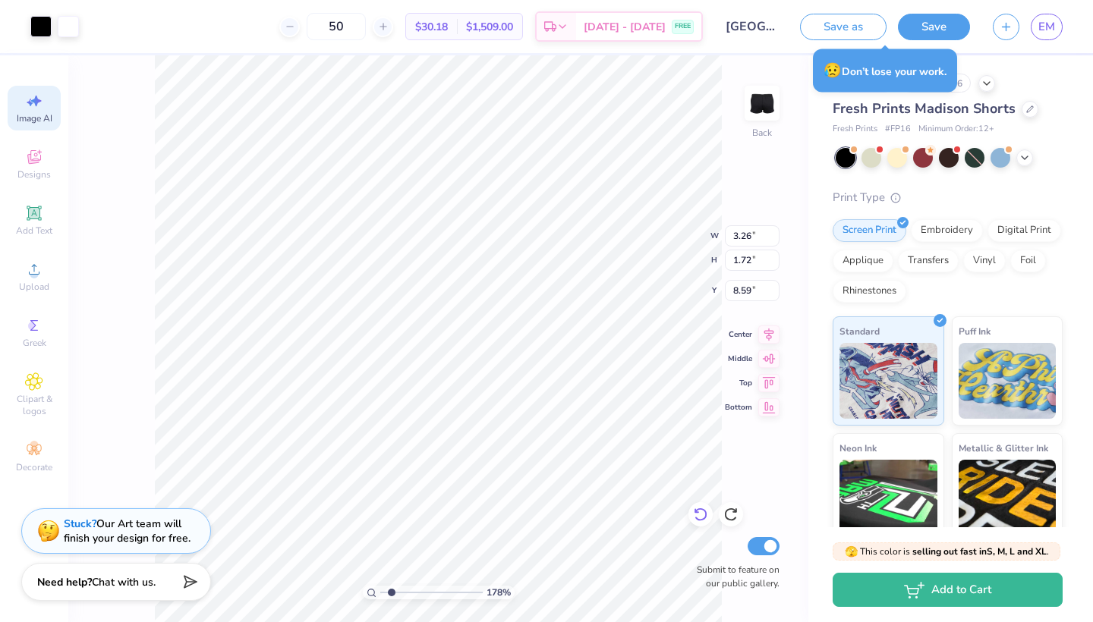
type input "1.24"
type input "8.82"
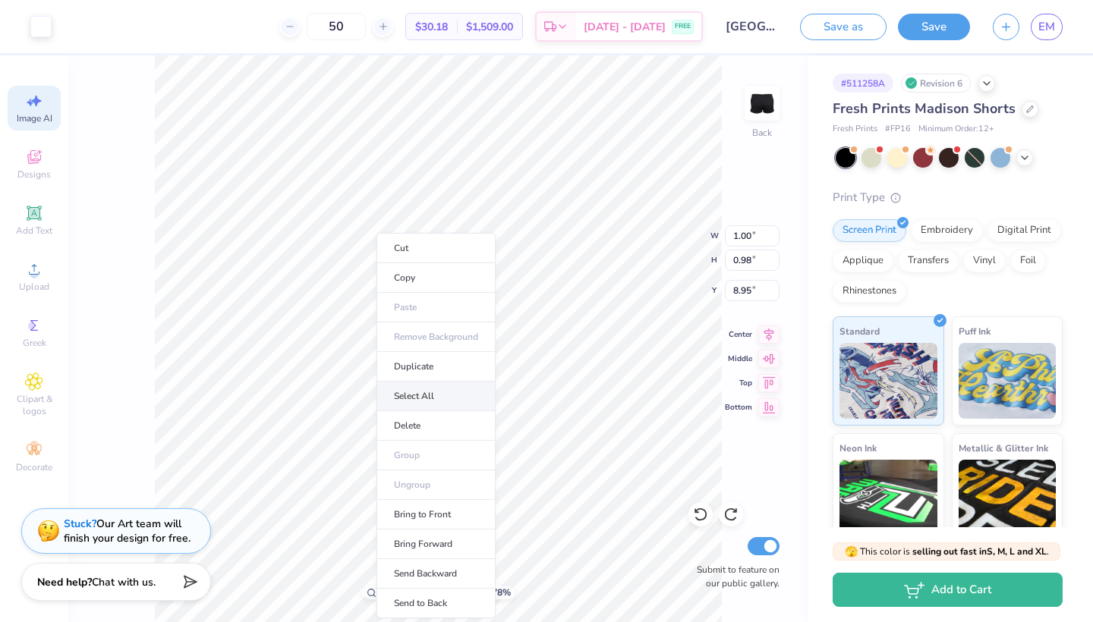
click at [424, 396] on li "Select All" at bounding box center [436, 397] width 119 height 30
type input "3.49"
type input "1.35"
type input "8.75"
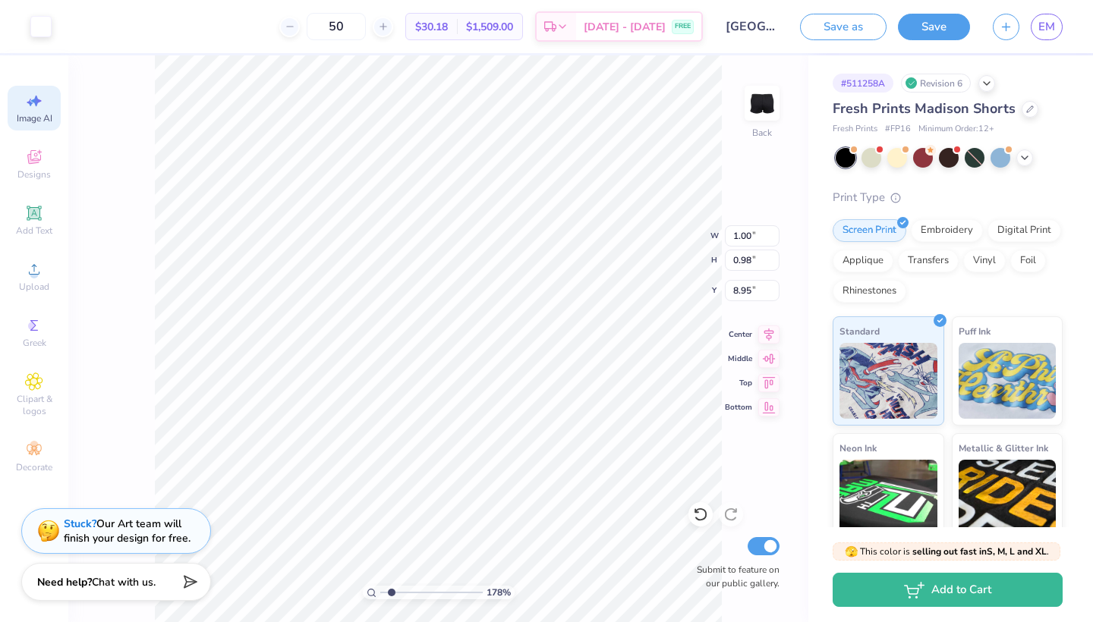
type input "0.93"
type input "0.91"
type input "8.99"
click at [707, 516] on icon at bounding box center [700, 514] width 15 height 15
type input "1.00"
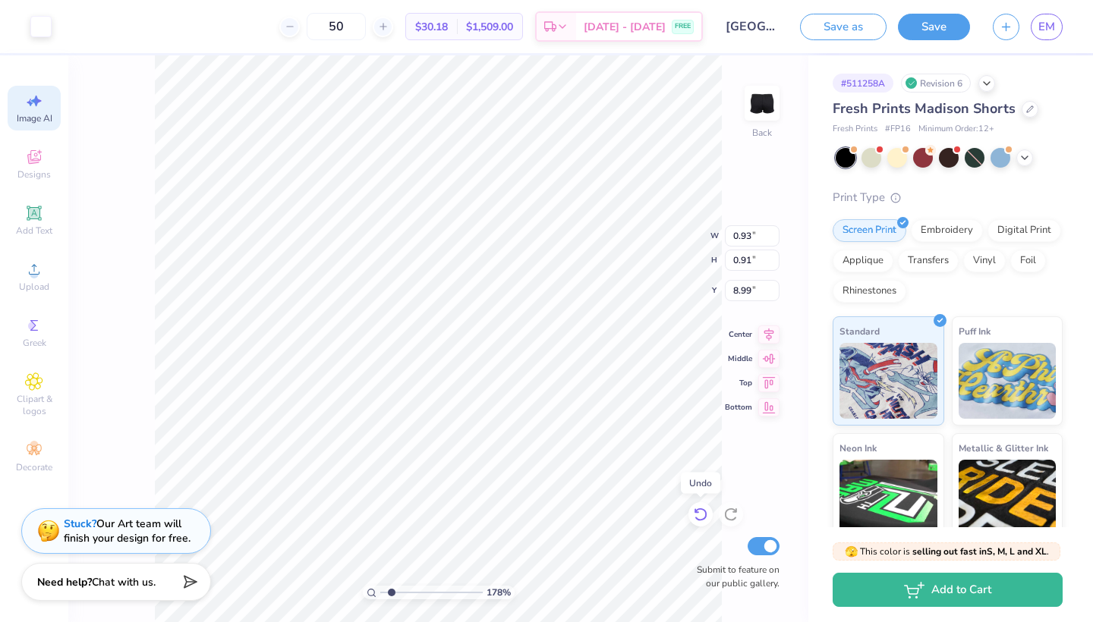
type input "0.98"
type input "8.95"
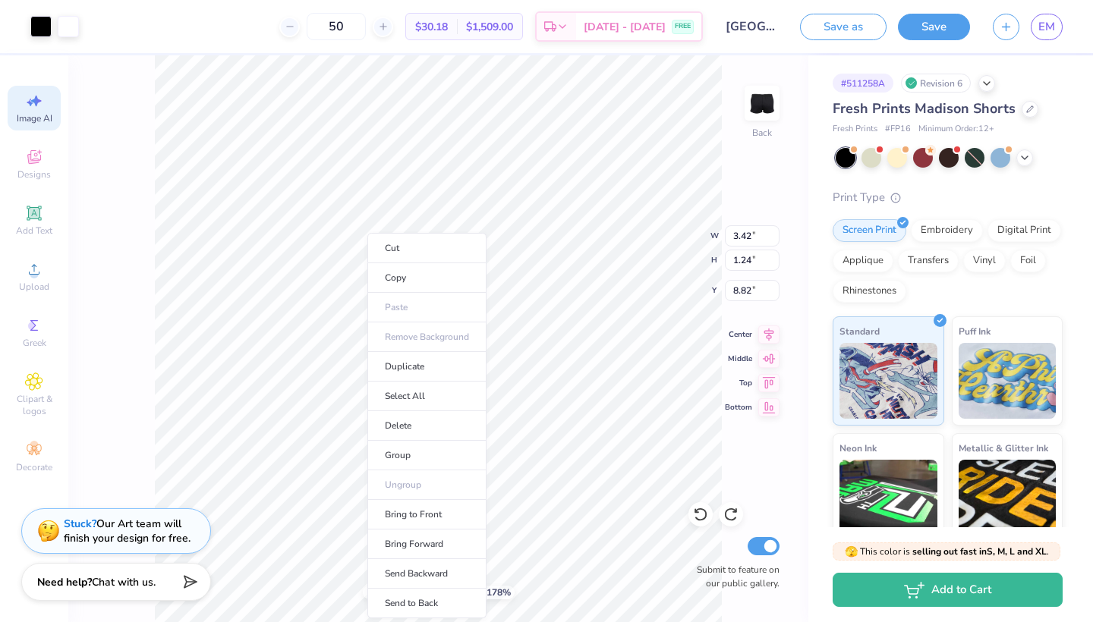
drag, startPoint x: 700, startPoint y: 511, endPoint x: 477, endPoint y: 246, distance: 345.9
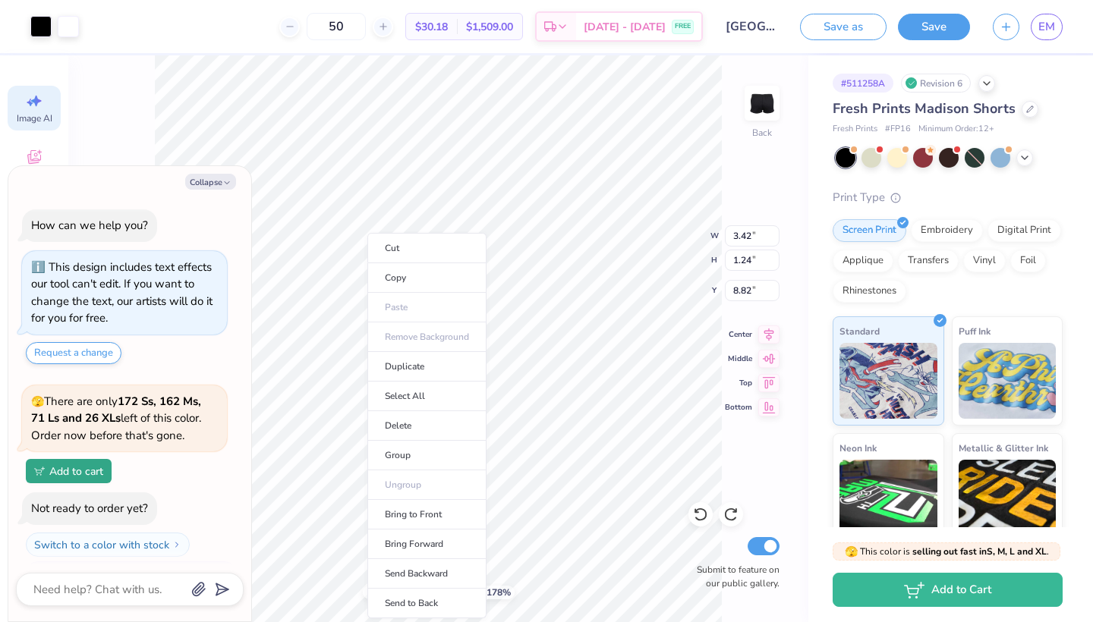
scroll to position [647, 0]
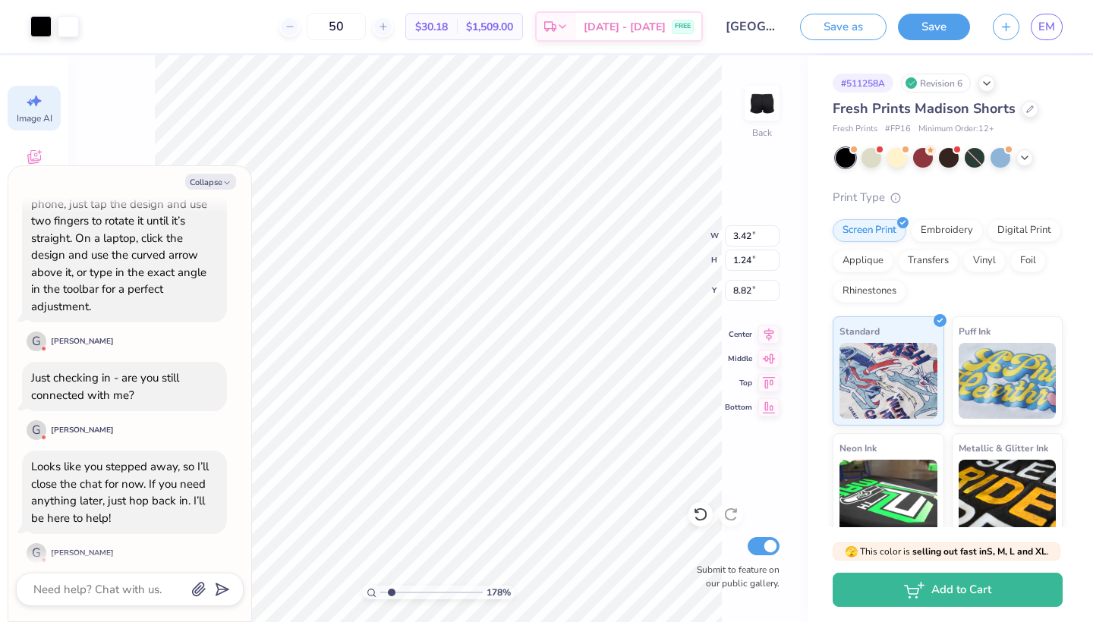
type textarea "x"
type input "3.21"
type input "1.82"
type input "8.54"
click at [698, 512] on icon at bounding box center [700, 514] width 15 height 15
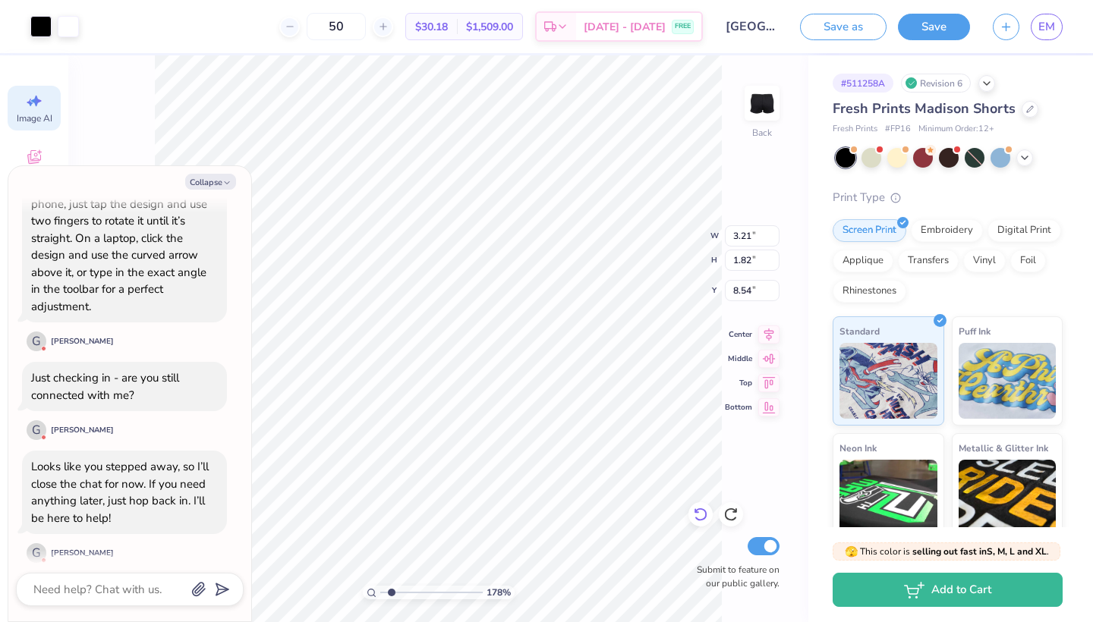
type textarea "x"
type input "3.42"
type input "1.24"
type input "8.82"
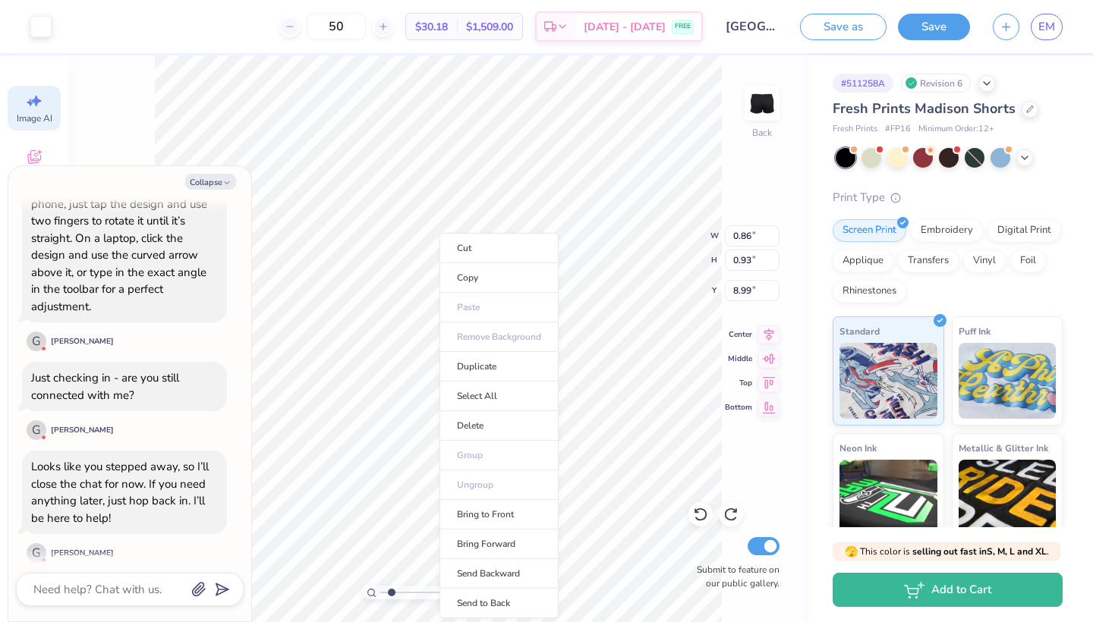
click at [465, 451] on ul "Cut Copy Paste Remove Background Duplicate Select All Delete Group Ungroup Brin…" at bounding box center [499, 426] width 119 height 386
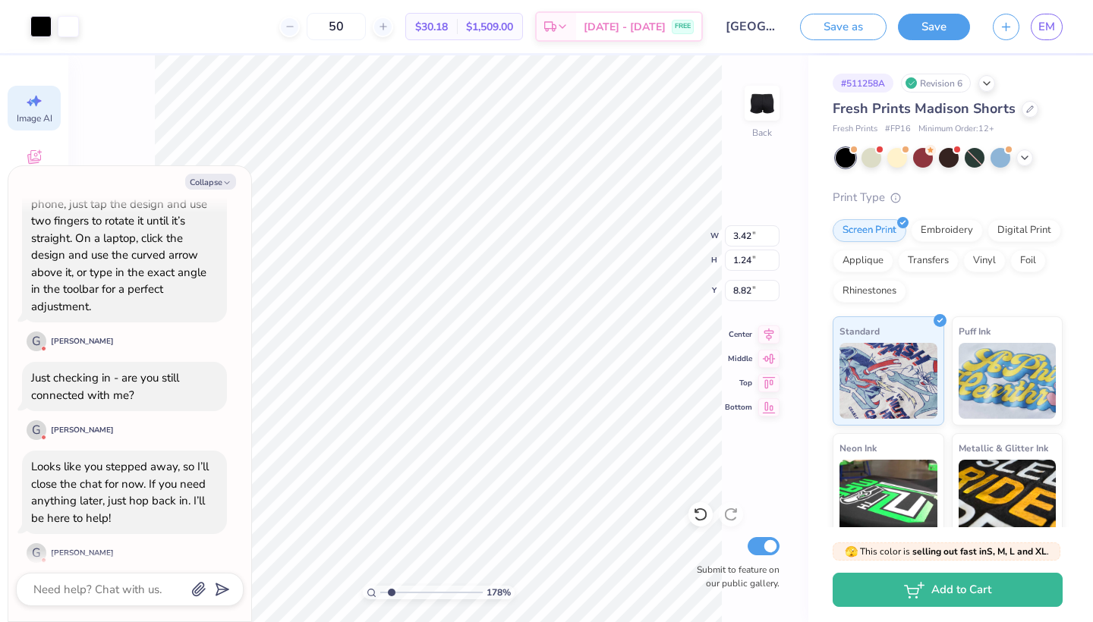
type textarea "x"
type input "7.19"
click at [709, 522] on div at bounding box center [701, 515] width 24 height 24
type textarea "x"
type input "8.82"
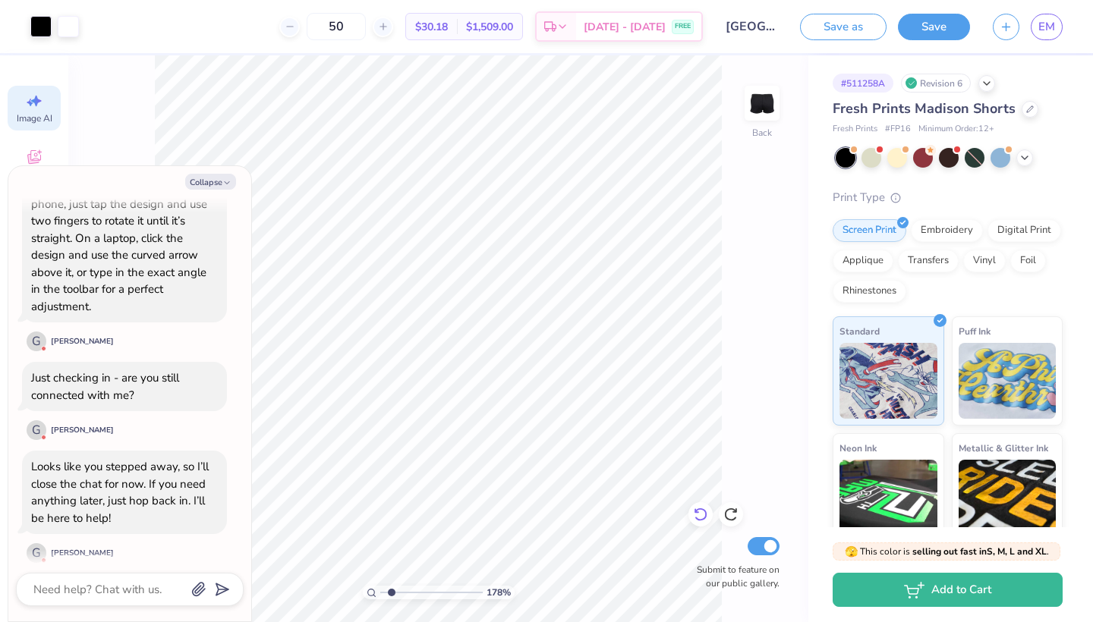
click at [700, 518] on icon at bounding box center [700, 514] width 15 height 15
click at [727, 512] on icon at bounding box center [730, 516] width 13 height 14
type textarea "x"
type input "3.5"
drag, startPoint x: 389, startPoint y: 592, endPoint x: 409, endPoint y: 592, distance: 19.7
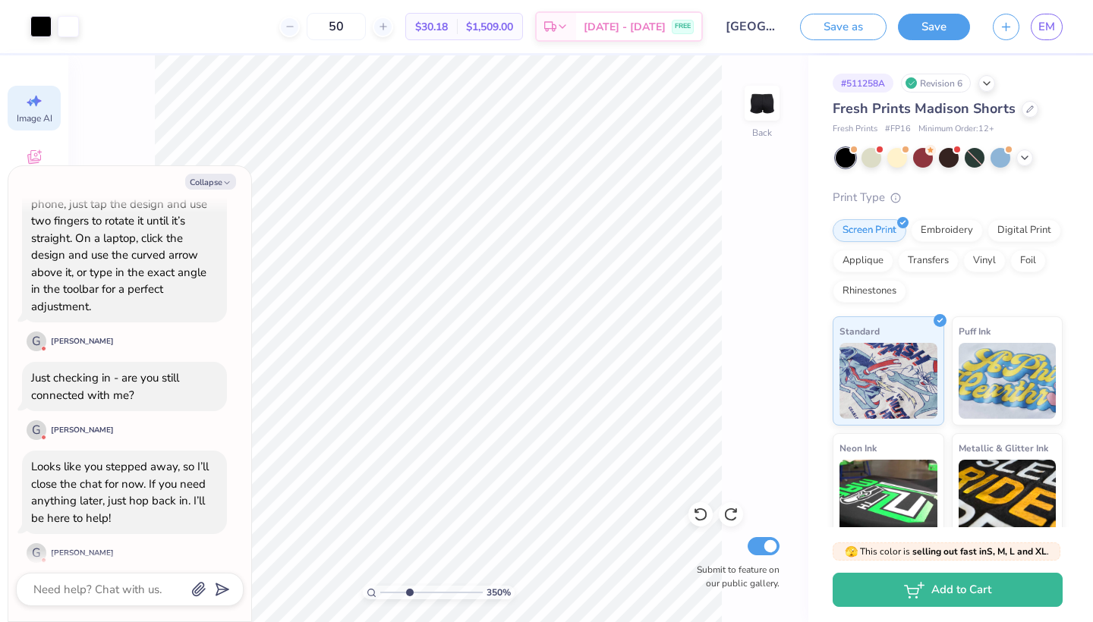
click at [409, 592] on input "range" at bounding box center [431, 593] width 102 height 14
click at [701, 513] on icon at bounding box center [700, 514] width 15 height 15
type textarea "x"
type input "8.66"
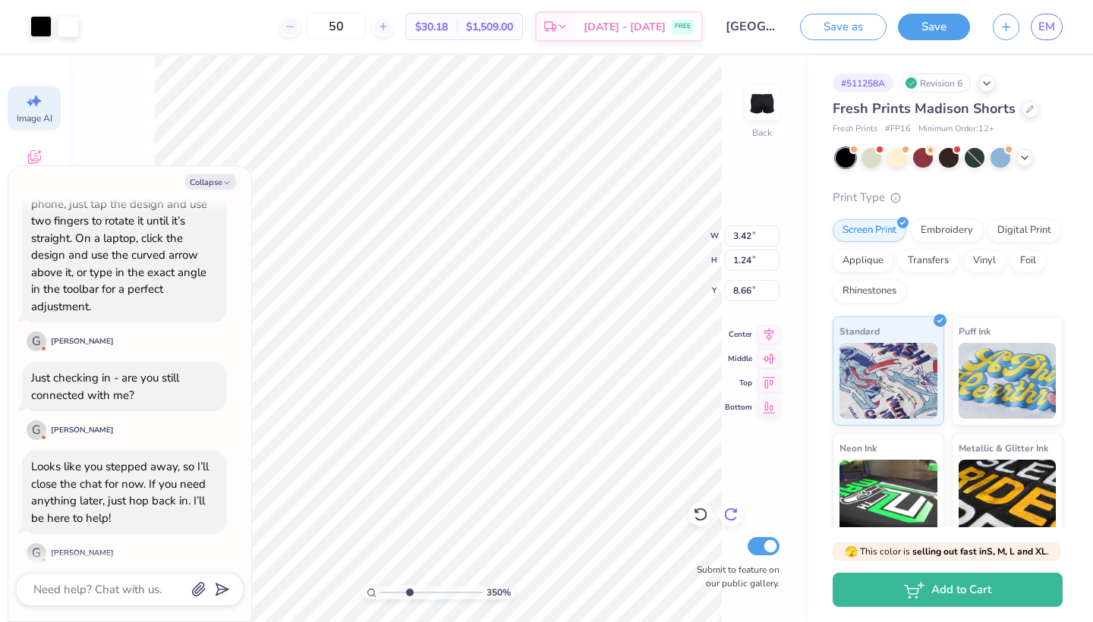
click at [732, 508] on icon at bounding box center [730, 514] width 15 height 15
type textarea "x"
type input "8.82"
type textarea "x"
drag, startPoint x: 411, startPoint y: 595, endPoint x: 361, endPoint y: 593, distance: 50.2
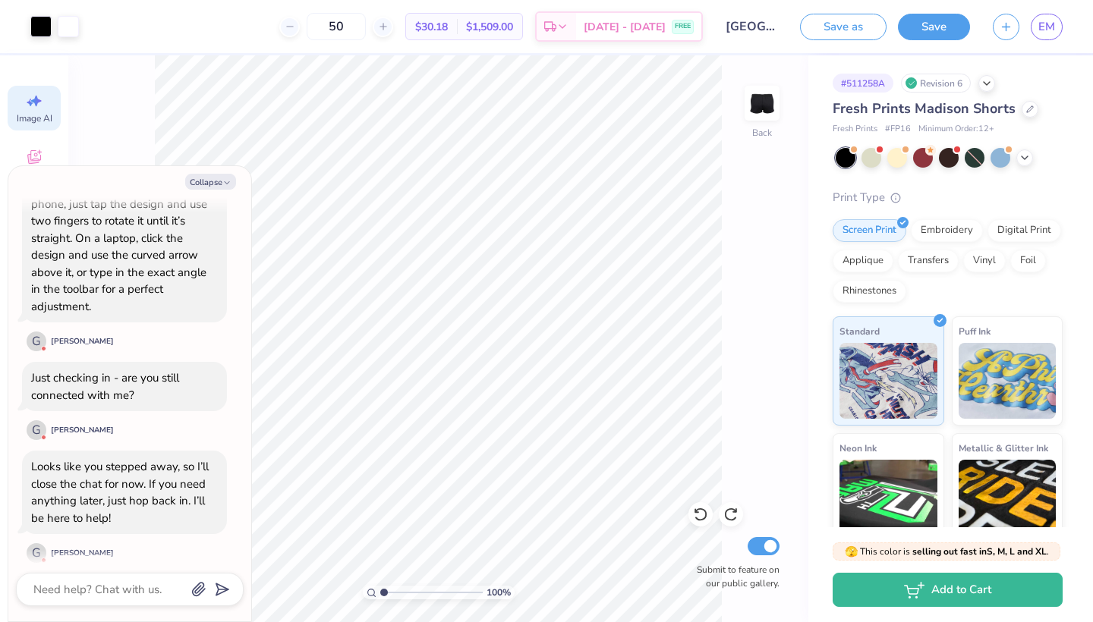
type input "1"
click at [361, 593] on div "100 %" at bounding box center [438, 338] width 567 height 567
click at [220, 182] on button "Collapse" at bounding box center [210, 182] width 51 height 16
type textarea "x"
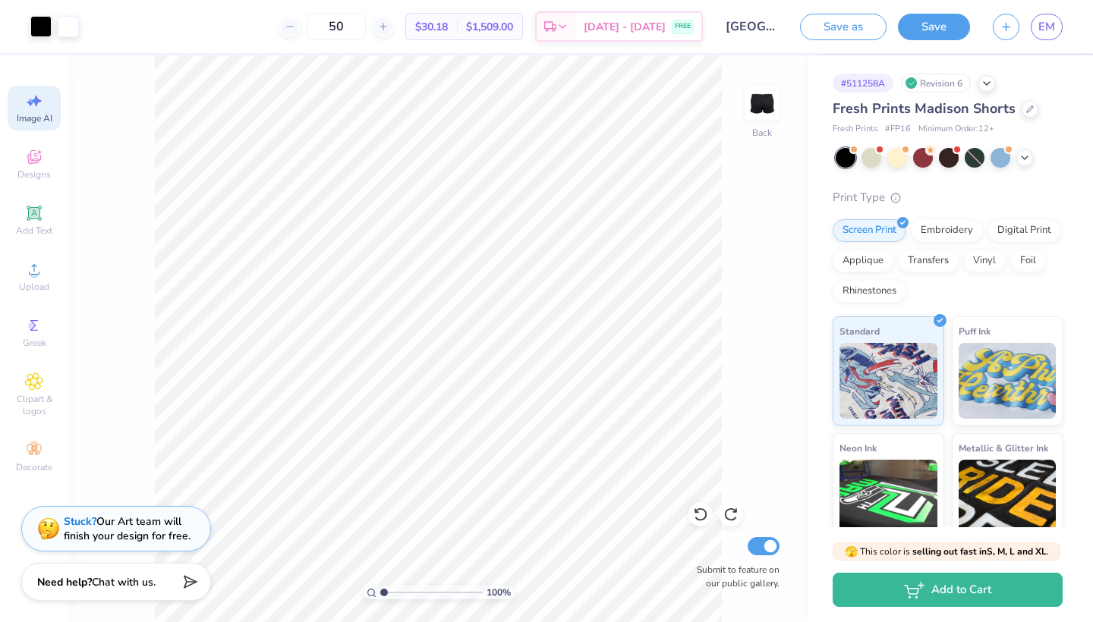
click at [136, 540] on div "Stuck? Our Art team will finish your design for free." at bounding box center [127, 529] width 127 height 29
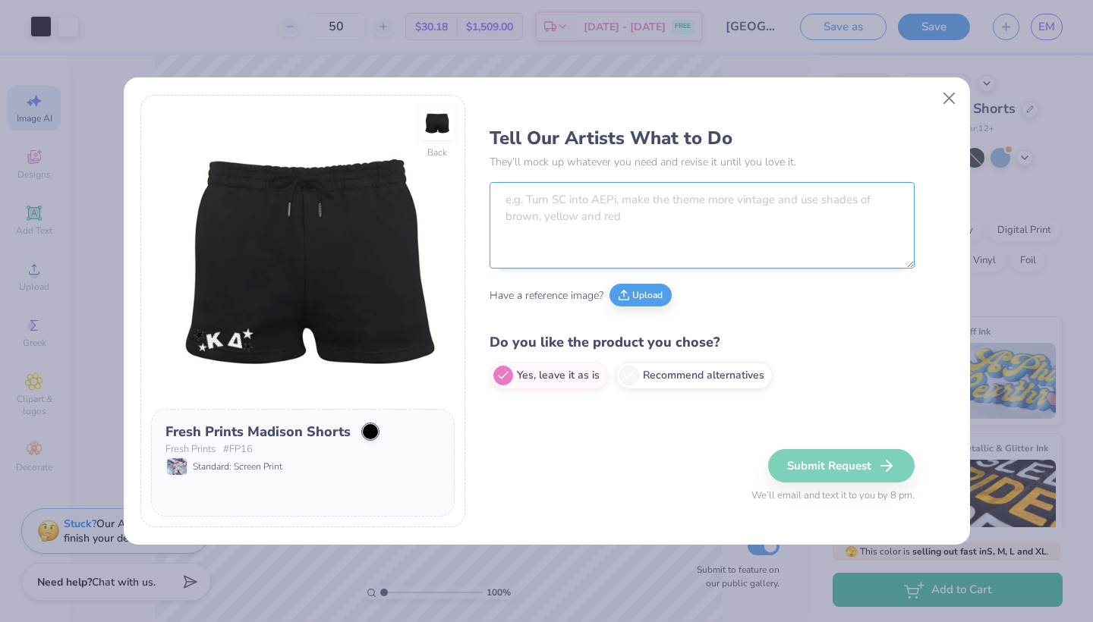
click at [586, 206] on textarea at bounding box center [702, 225] width 425 height 87
type textarea "Make the KD straight"
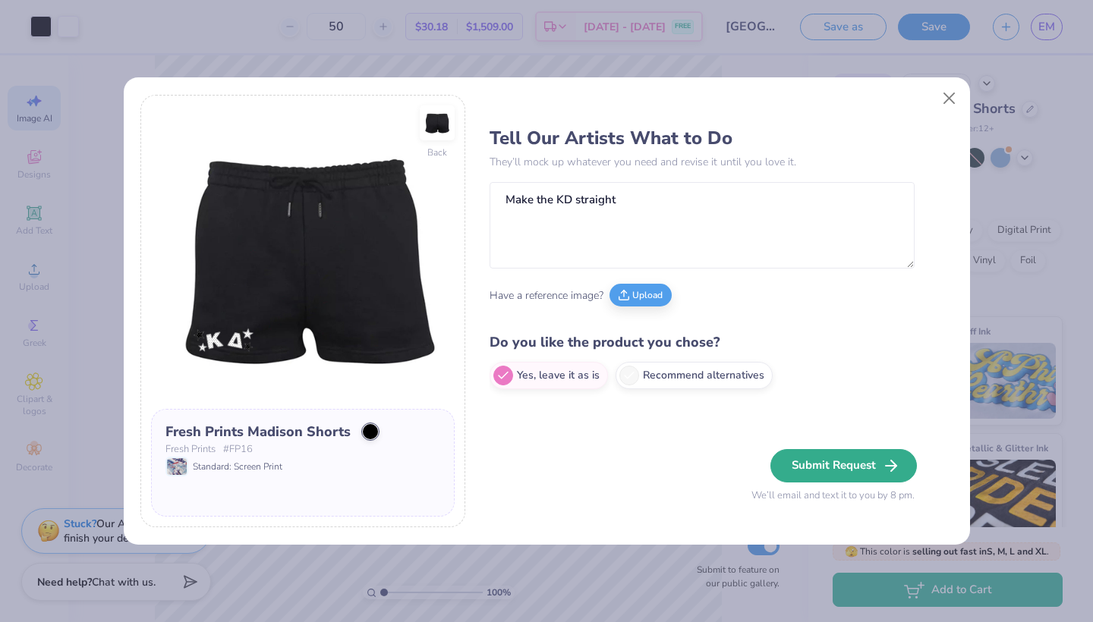
click at [854, 476] on button "Submit Request" at bounding box center [843, 465] width 147 height 33
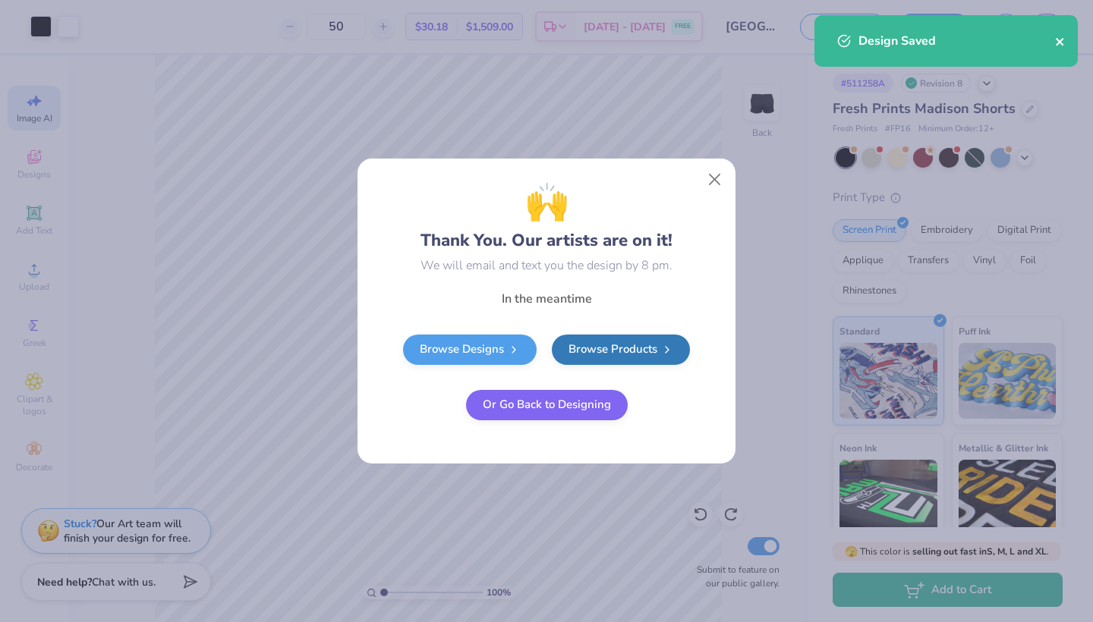
click at [1057, 43] on icon "close" at bounding box center [1060, 42] width 8 height 8
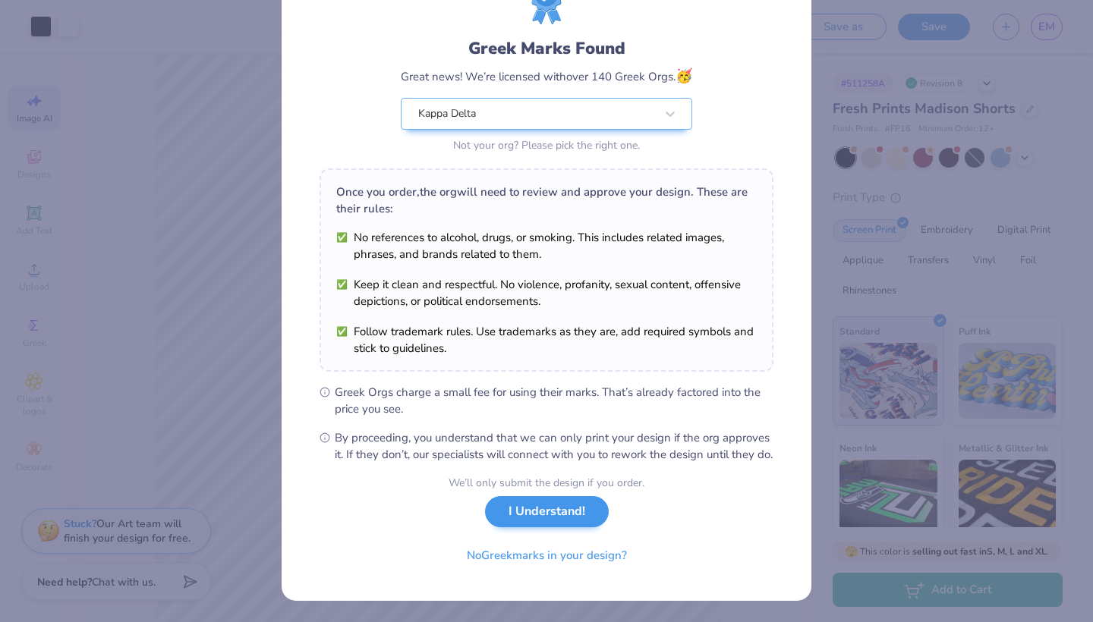
scroll to position [88, 0]
click at [561, 512] on button "I Understand!" at bounding box center [547, 511] width 124 height 31
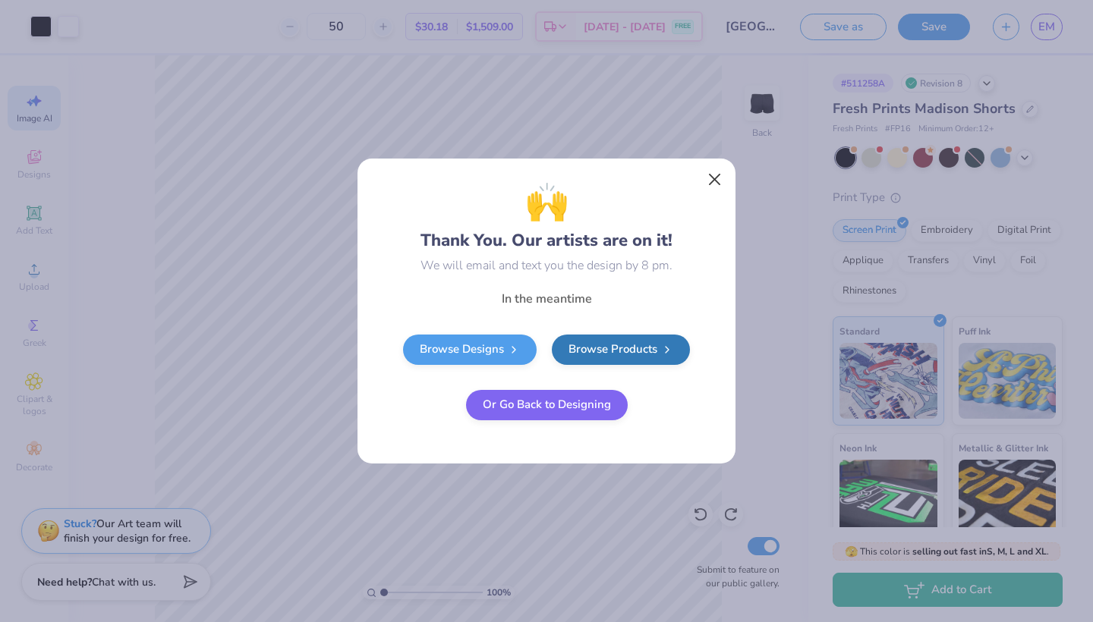
click at [720, 185] on button "Close" at bounding box center [715, 179] width 29 height 29
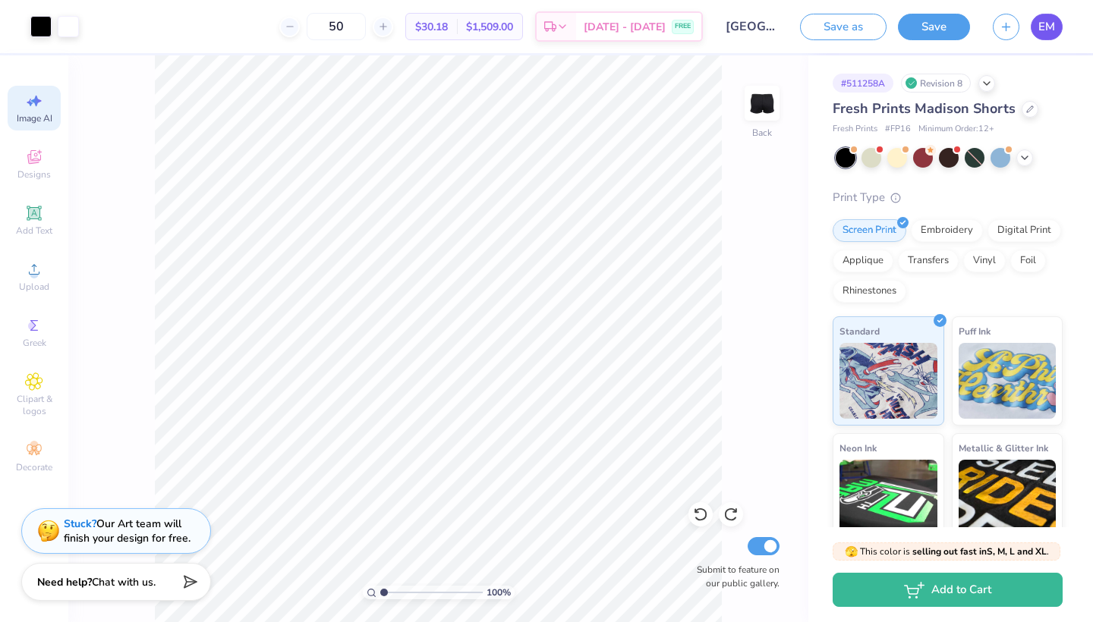
click at [1046, 26] on span "EM" at bounding box center [1046, 26] width 17 height 17
